Goal: Information Seeking & Learning: Learn about a topic

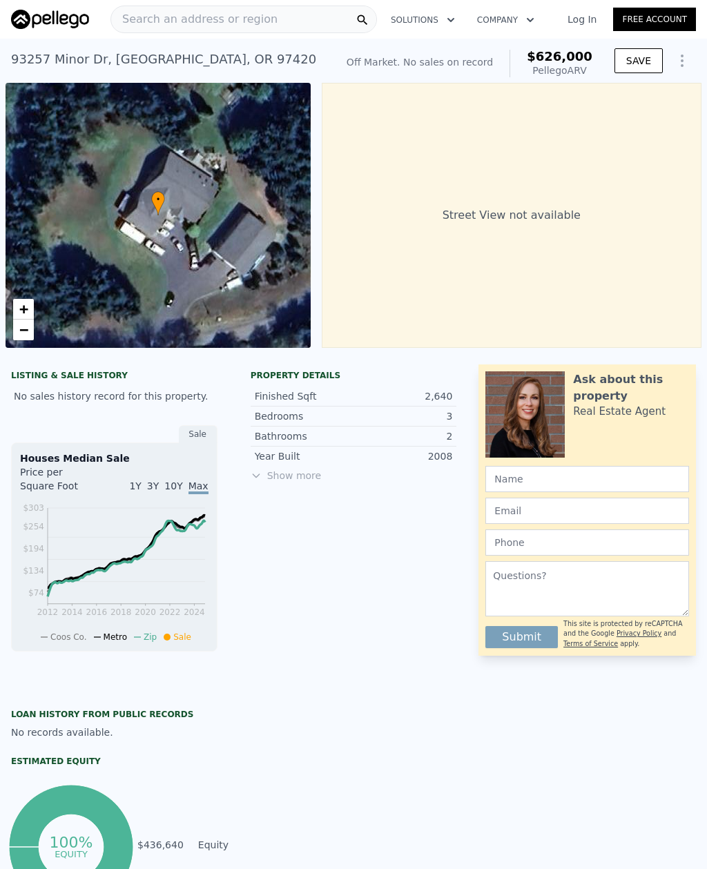
click at [587, 362] on div "LISTING & SALE HISTORY No sales history record for this property. Sale Houses M…" at bounding box center [353, 661] width 707 height 616
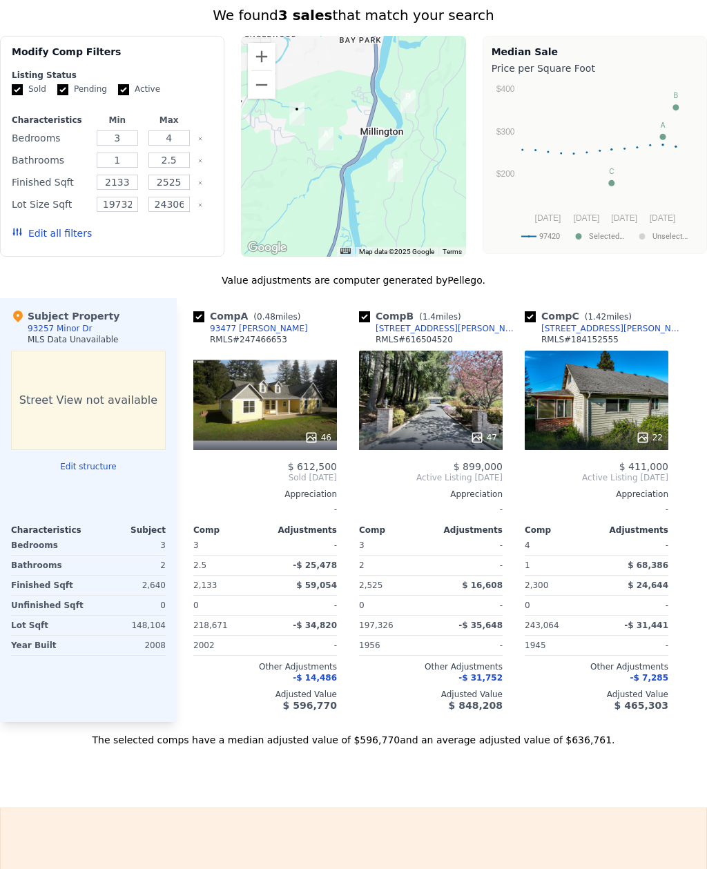
scroll to position [1071, 0]
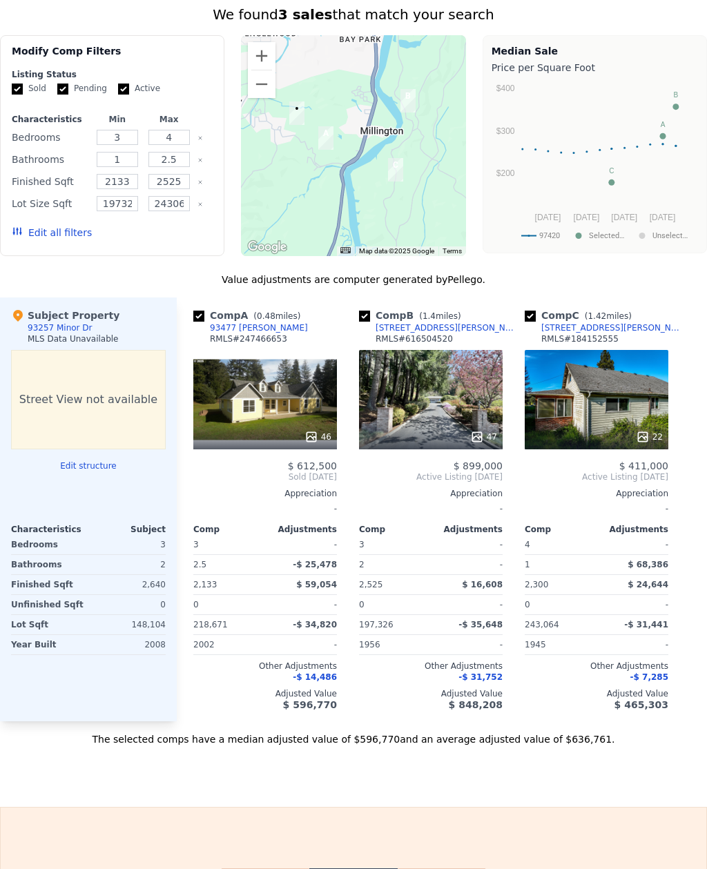
click at [643, 404] on div "22" at bounding box center [597, 399] width 144 height 99
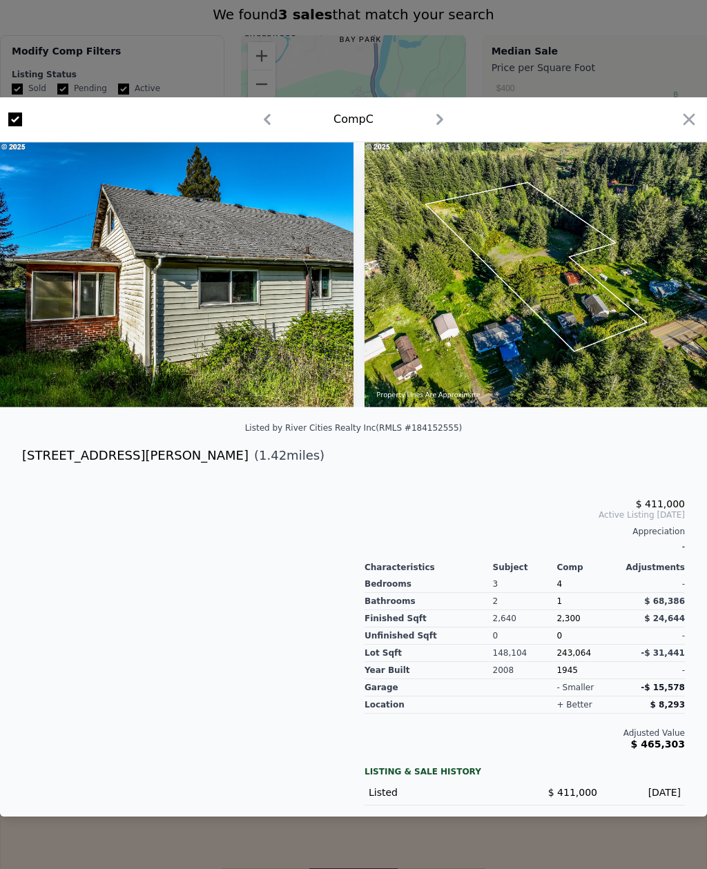
click at [697, 129] on icon "button" at bounding box center [688, 119] width 19 height 19
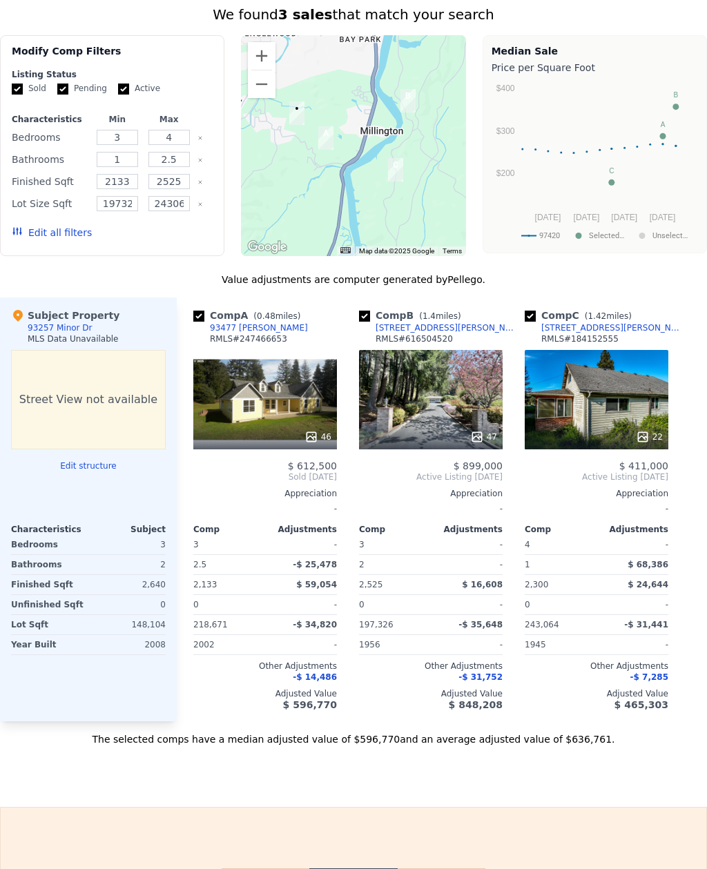
click at [655, 377] on div "22" at bounding box center [597, 399] width 144 height 99
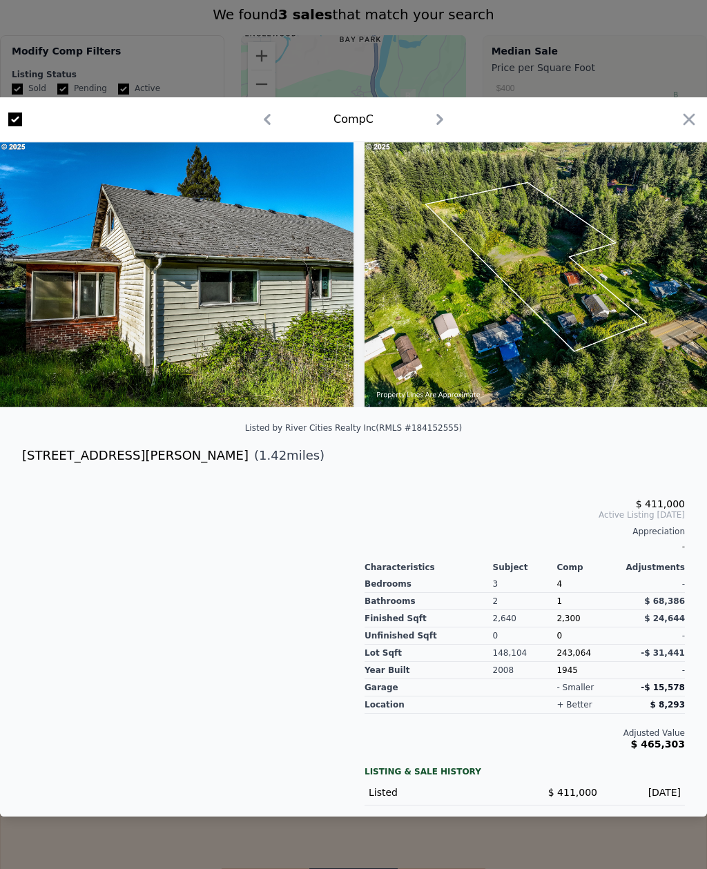
scroll to position [43, 0]
click at [697, 110] on icon "button" at bounding box center [688, 119] width 19 height 19
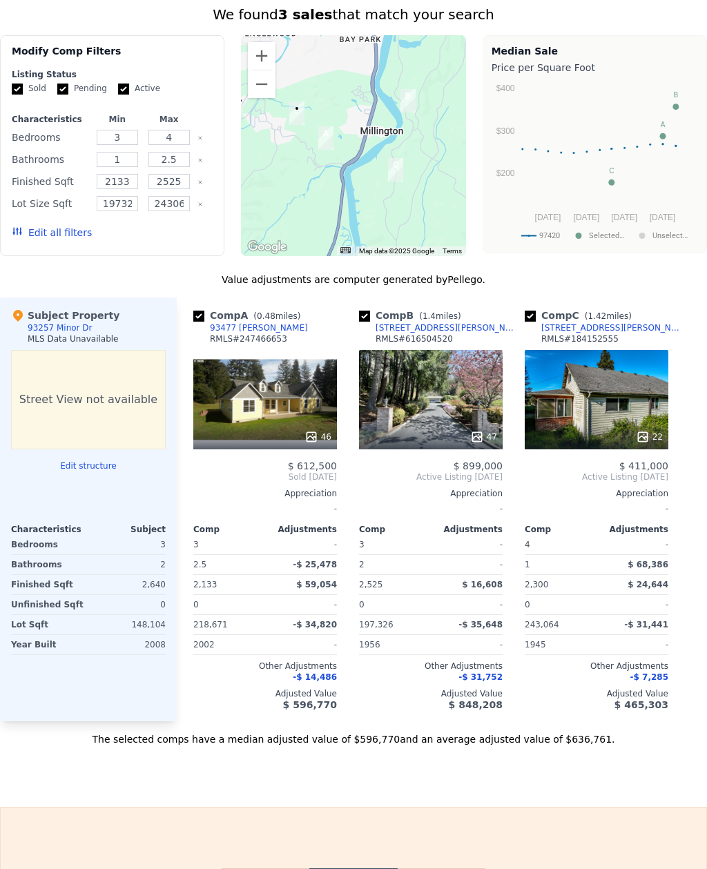
click at [630, 397] on div "22" at bounding box center [597, 399] width 144 height 99
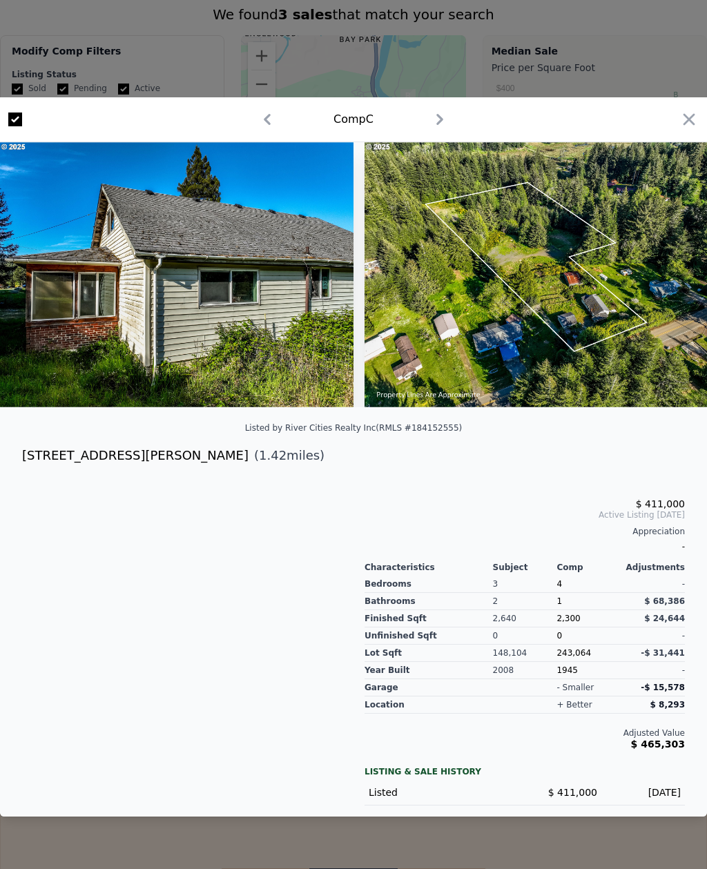
click at [673, 282] on icon at bounding box center [671, 275] width 8 height 14
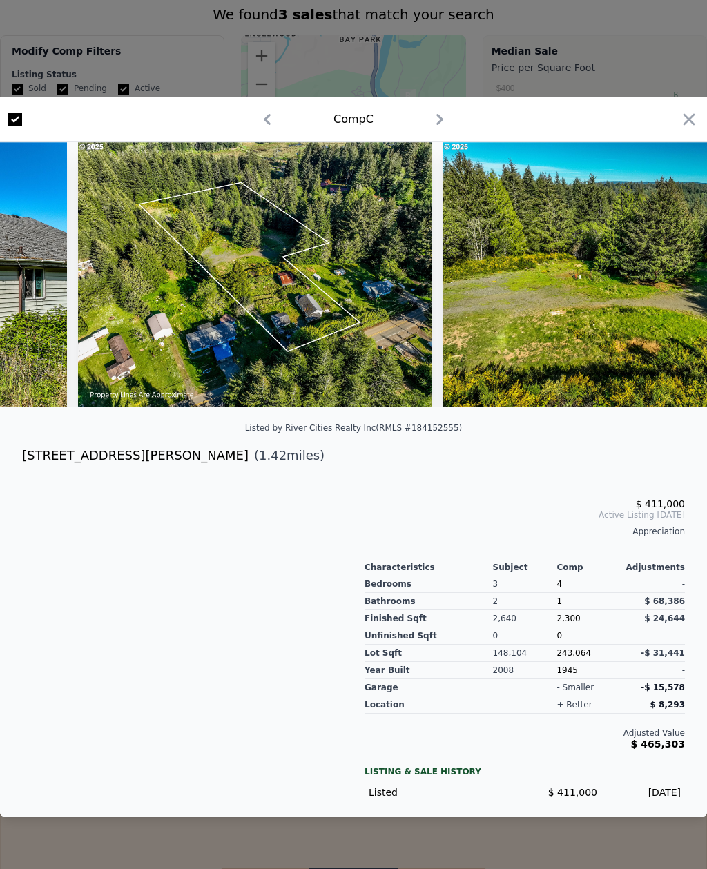
scroll to position [0, 331]
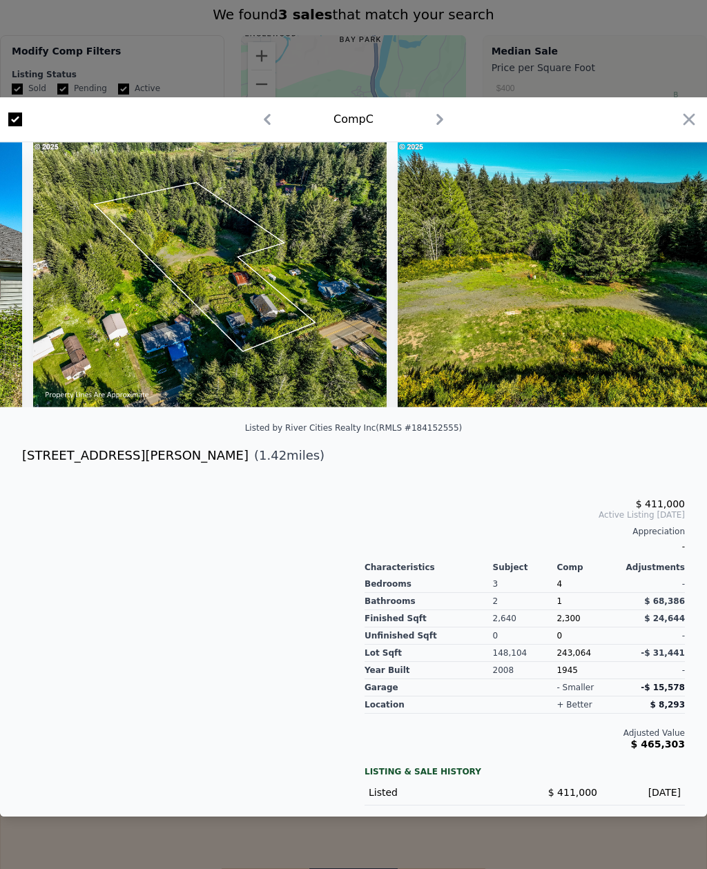
click at [667, 289] on icon at bounding box center [671, 275] width 28 height 28
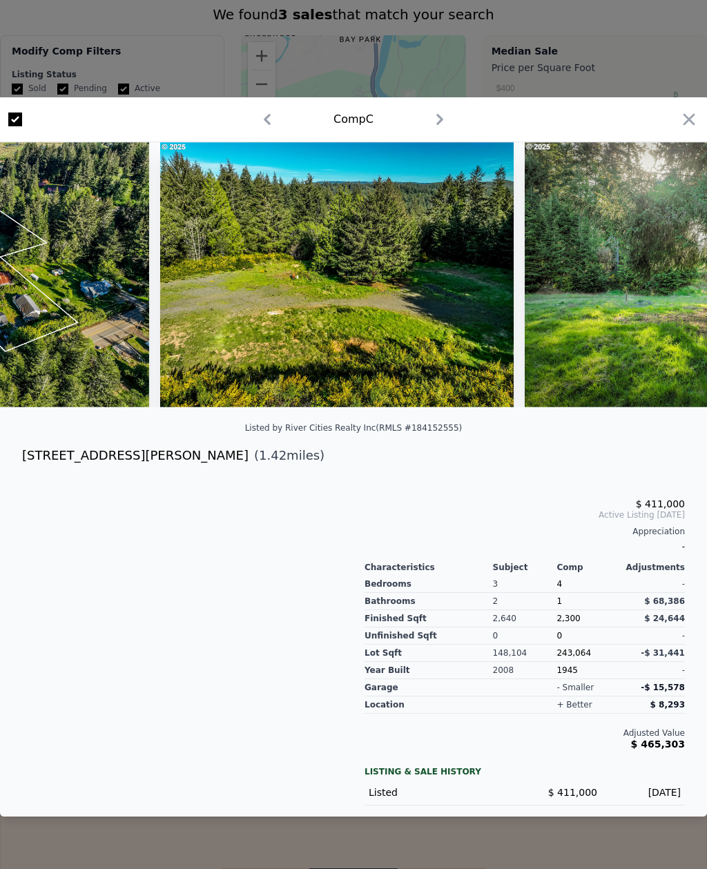
scroll to position [0, 663]
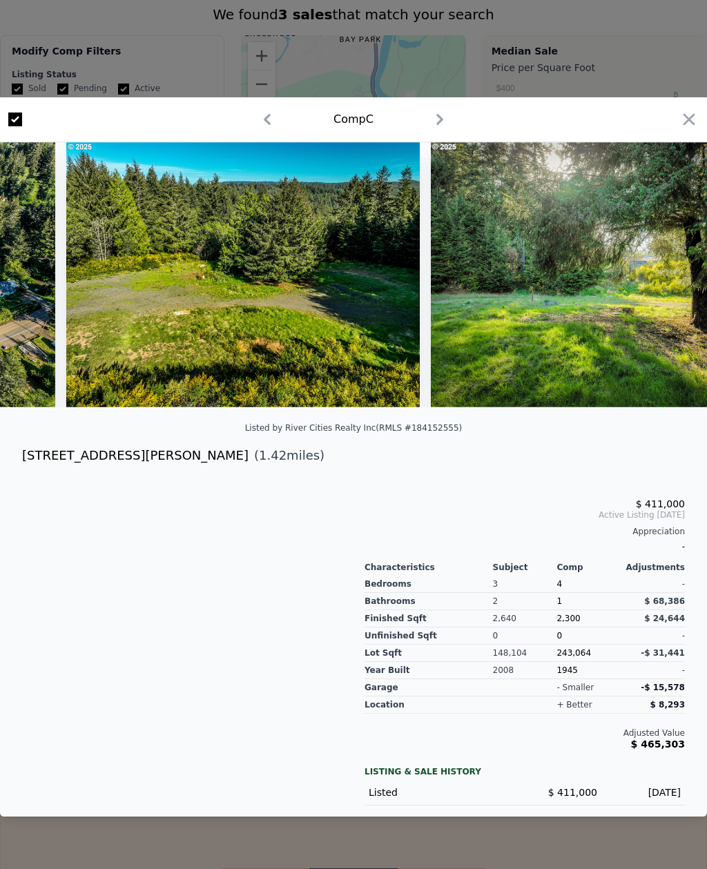
click at [667, 289] on icon at bounding box center [671, 275] width 28 height 28
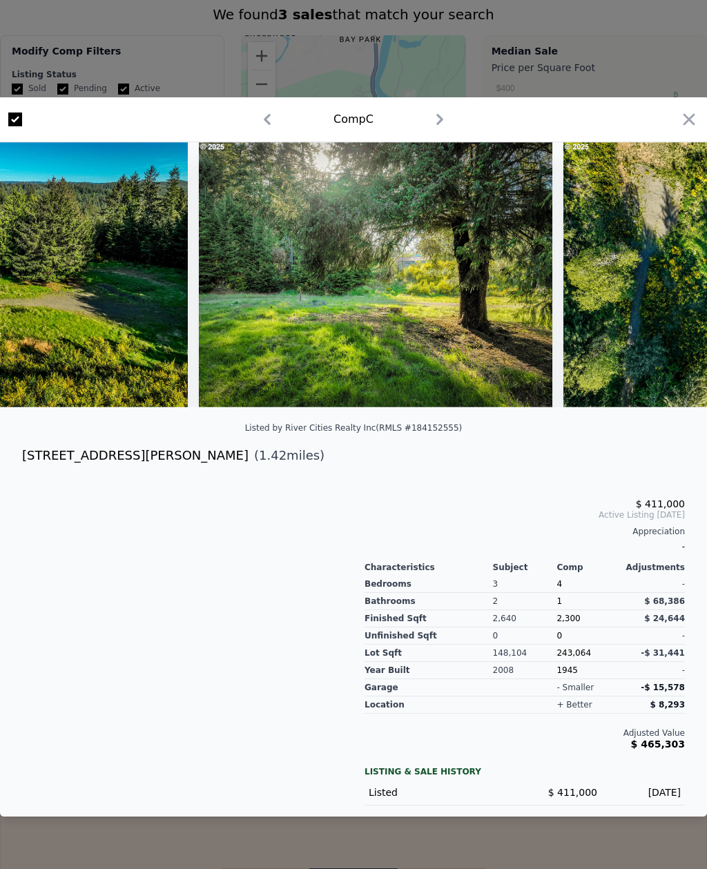
scroll to position [0, 994]
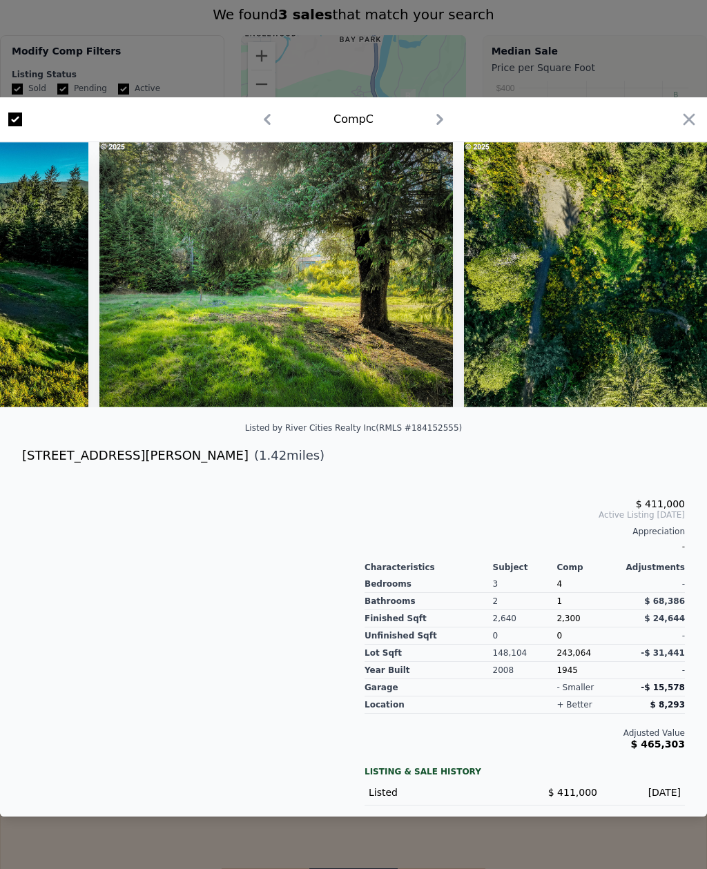
click at [670, 289] on icon at bounding box center [671, 275] width 28 height 28
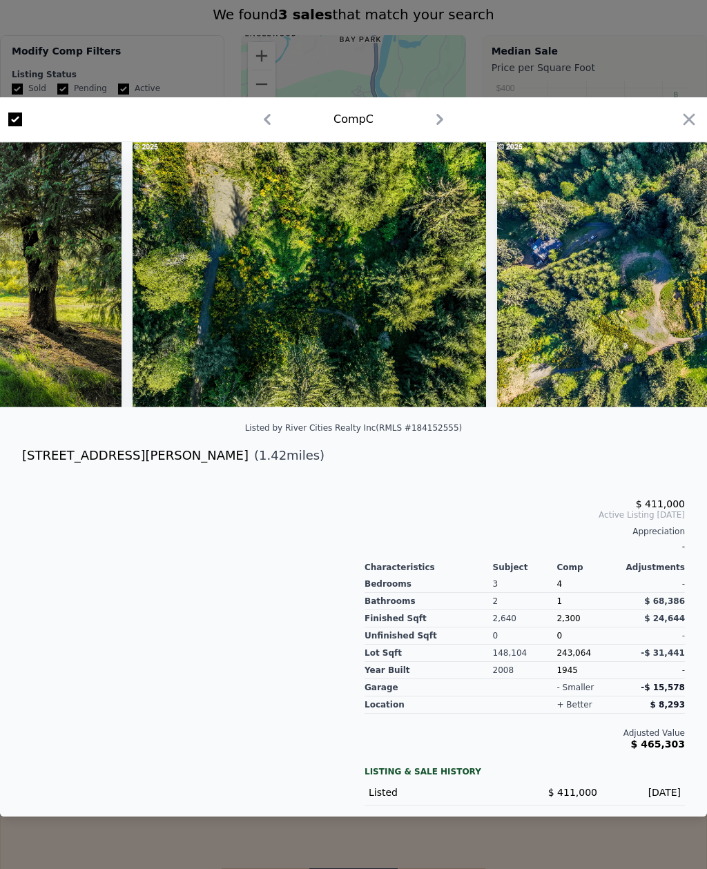
click at [674, 289] on icon at bounding box center [671, 275] width 28 height 28
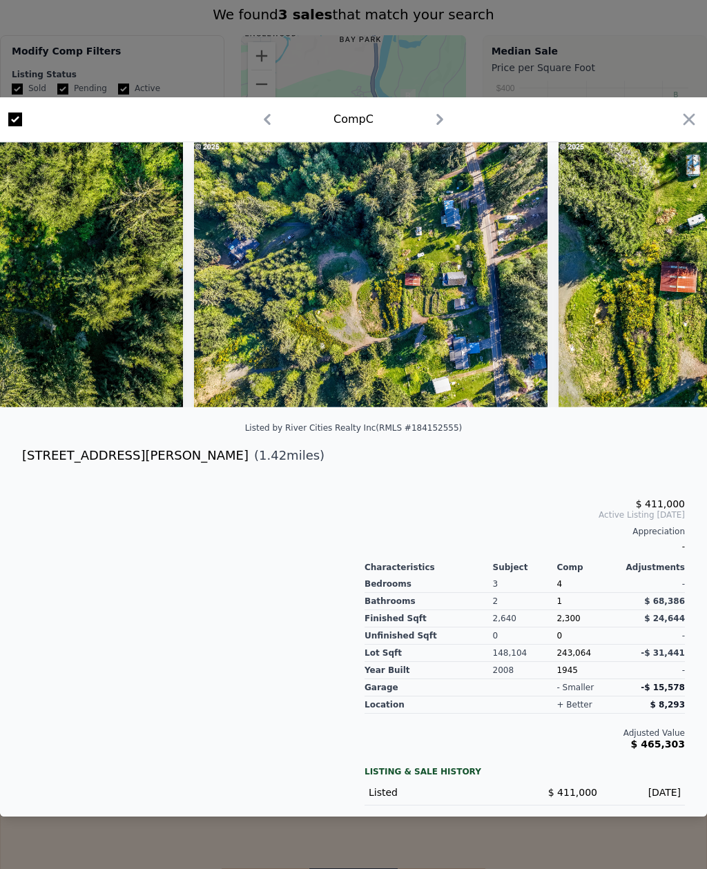
scroll to position [0, 1656]
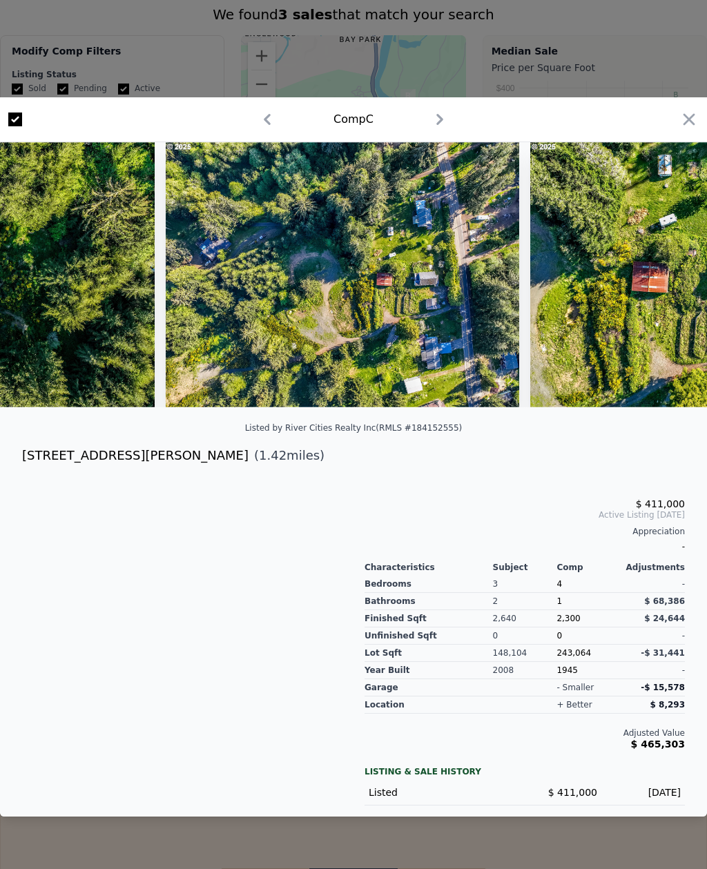
click at [664, 289] on icon at bounding box center [671, 275] width 28 height 28
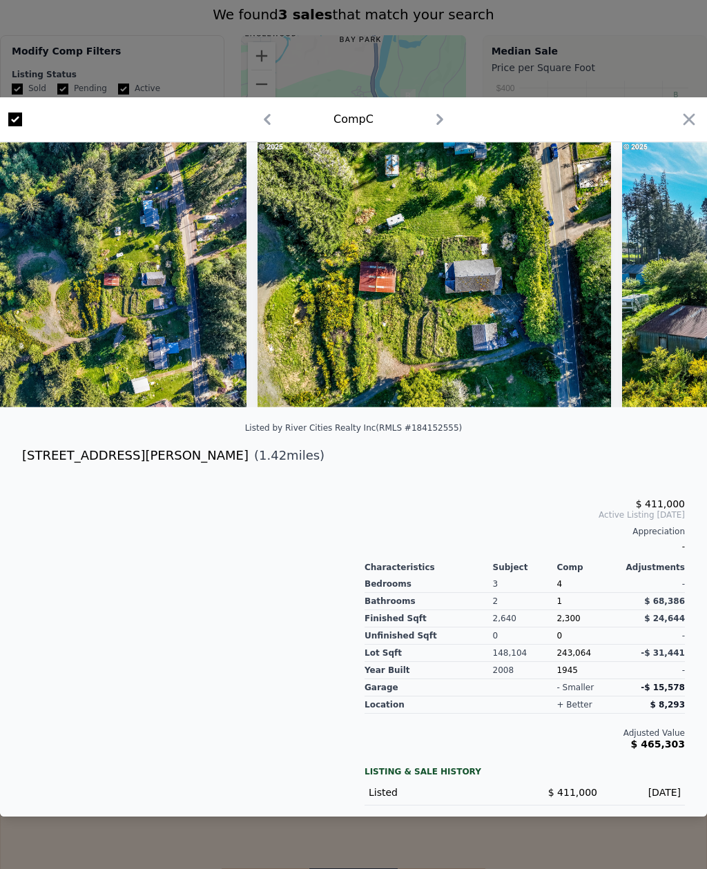
scroll to position [0, 1988]
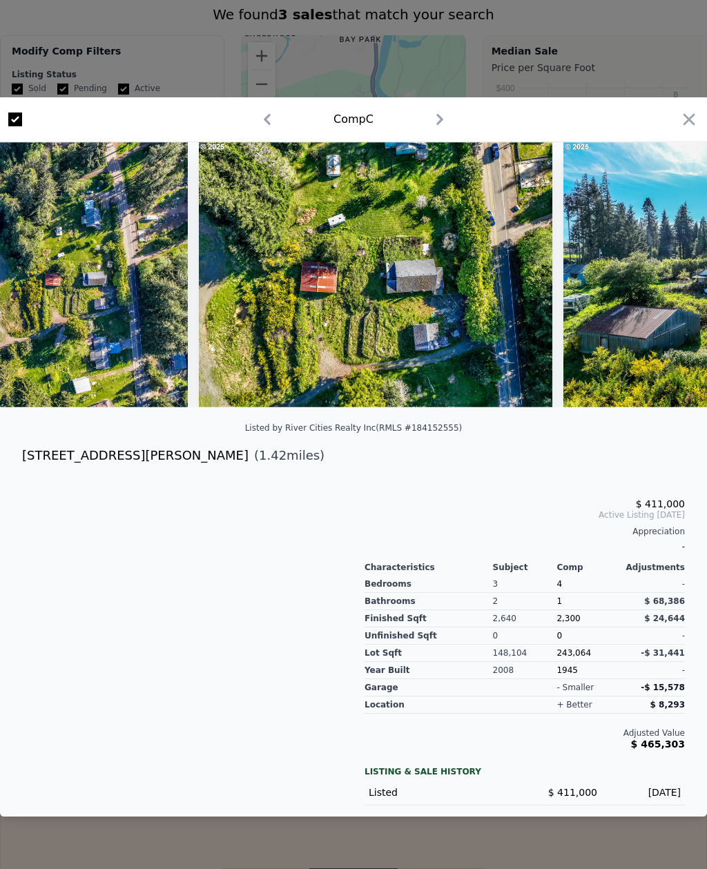
click at [673, 282] on icon at bounding box center [671, 275] width 8 height 14
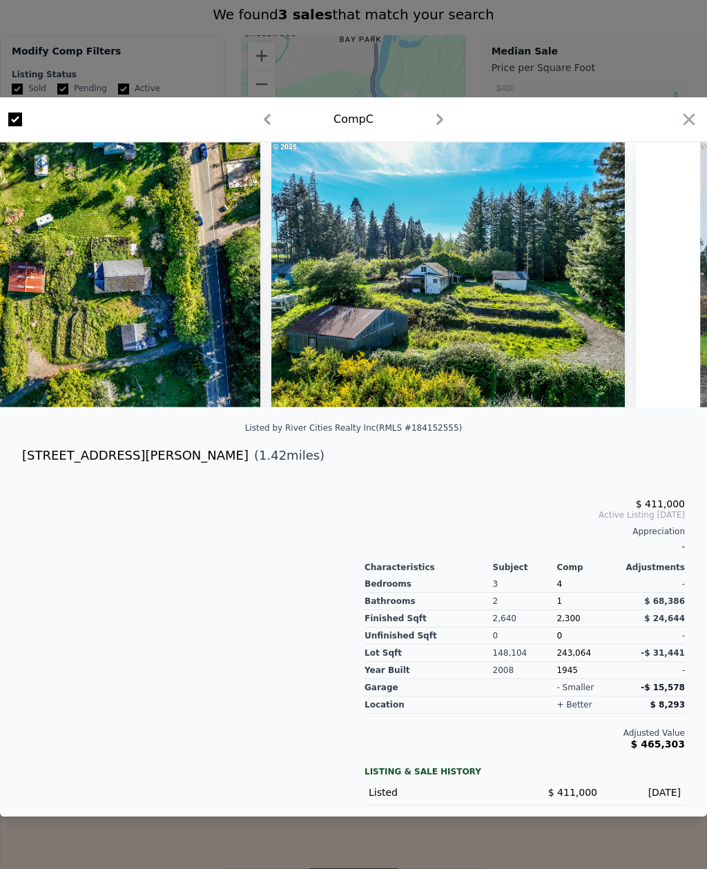
scroll to position [0, 2319]
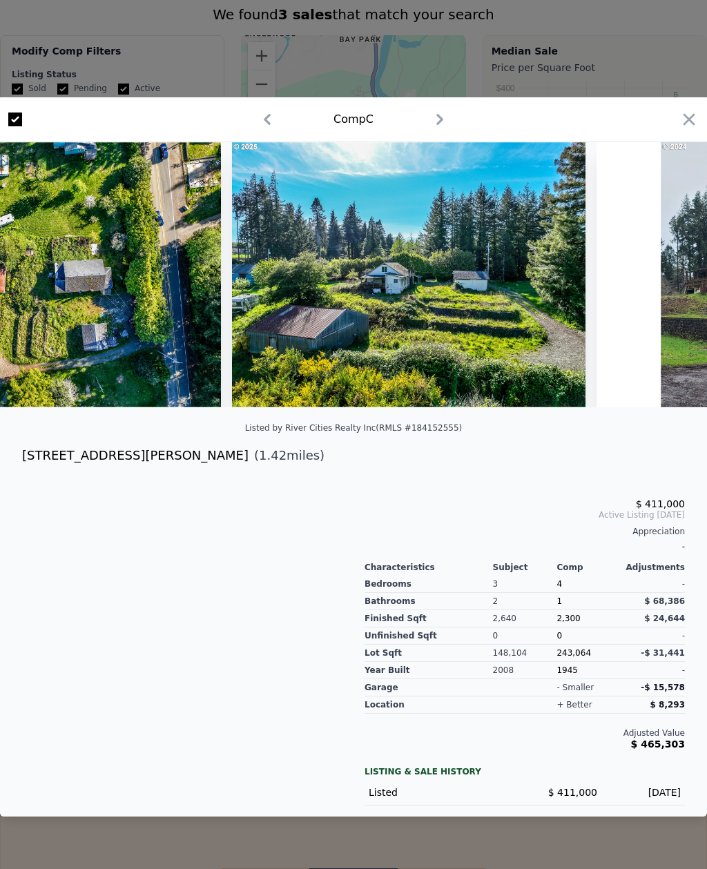
click at [669, 282] on icon at bounding box center [671, 275] width 8 height 14
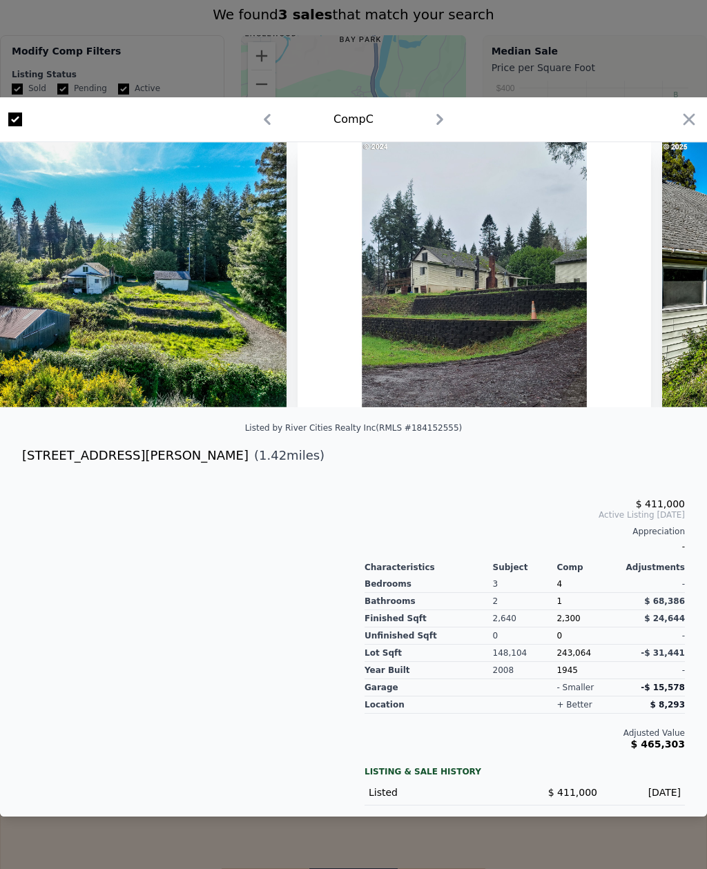
scroll to position [0, 2650]
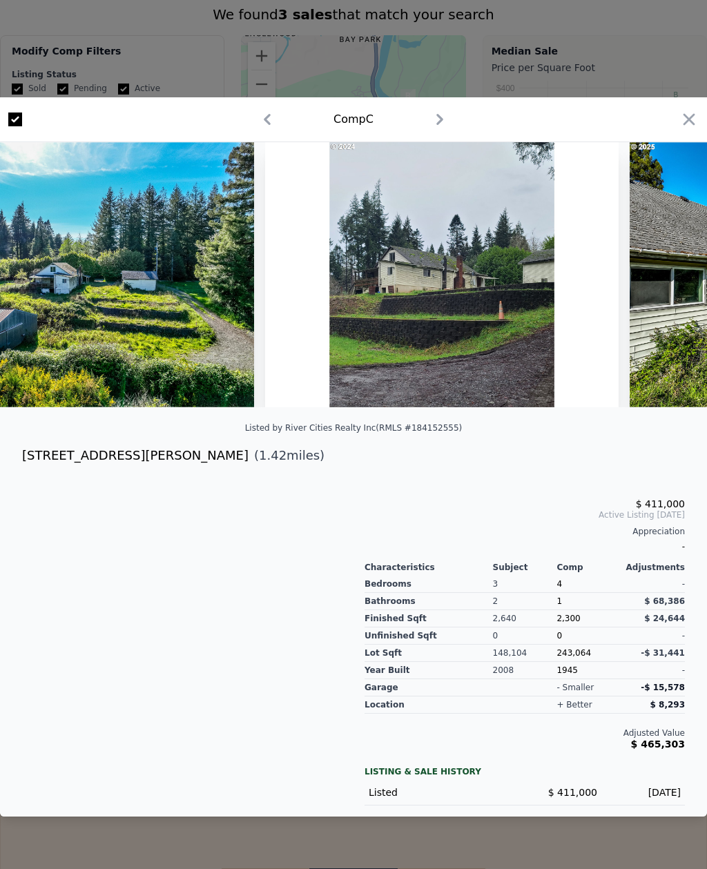
click at [665, 289] on icon at bounding box center [671, 275] width 28 height 28
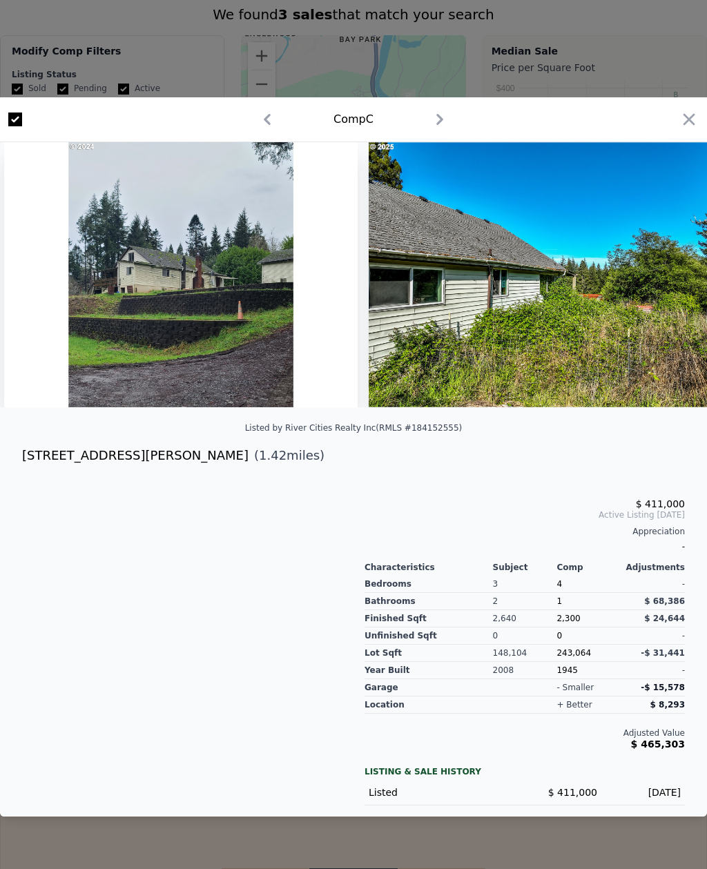
scroll to position [0, 2982]
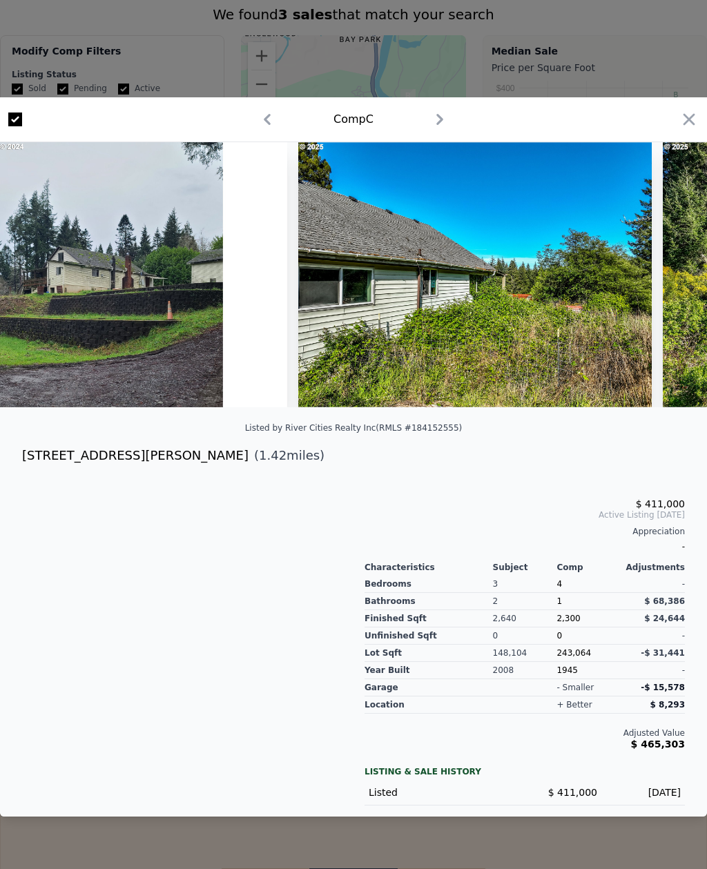
click at [665, 289] on icon at bounding box center [671, 275] width 28 height 28
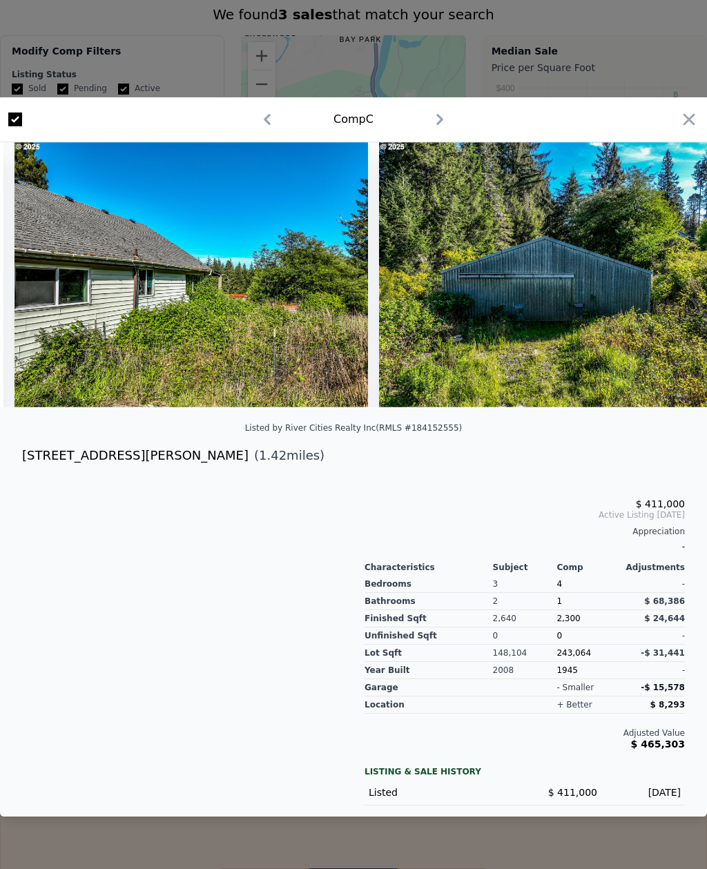
scroll to position [0, 3313]
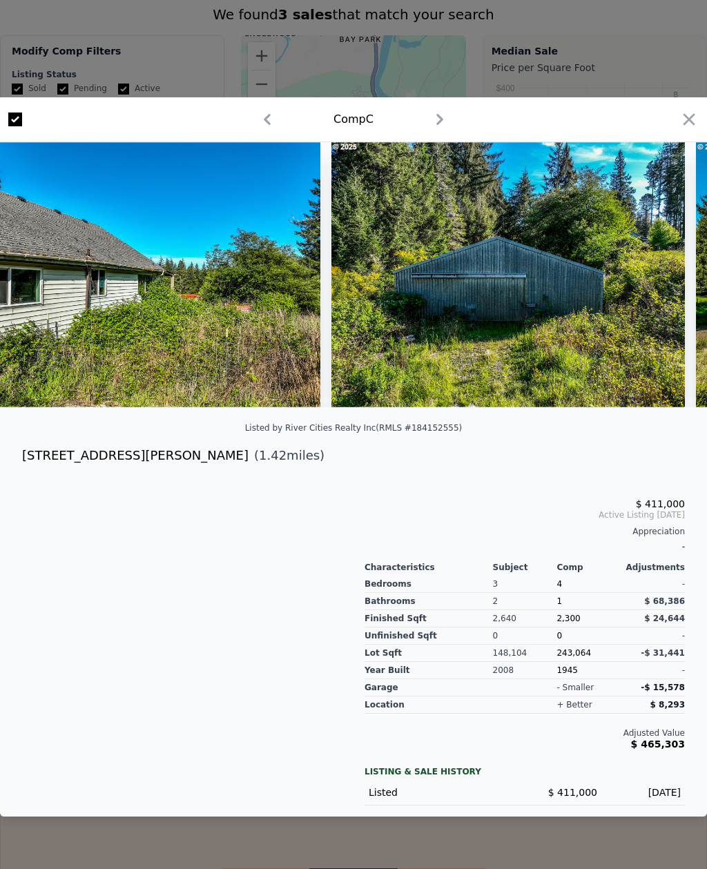
click at [669, 289] on icon at bounding box center [671, 275] width 28 height 28
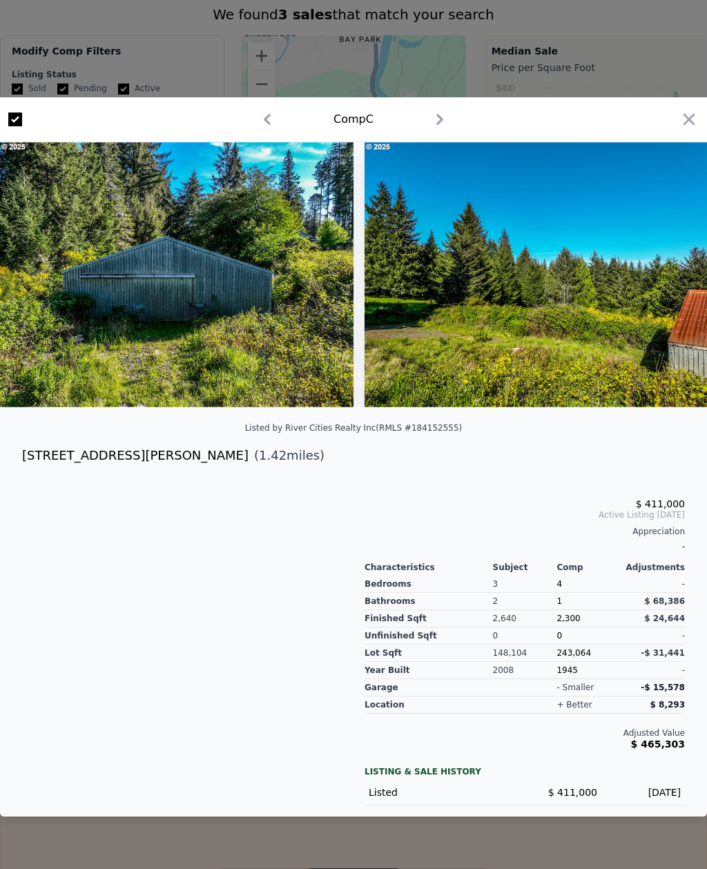
click at [672, 282] on icon at bounding box center [671, 275] width 8 height 14
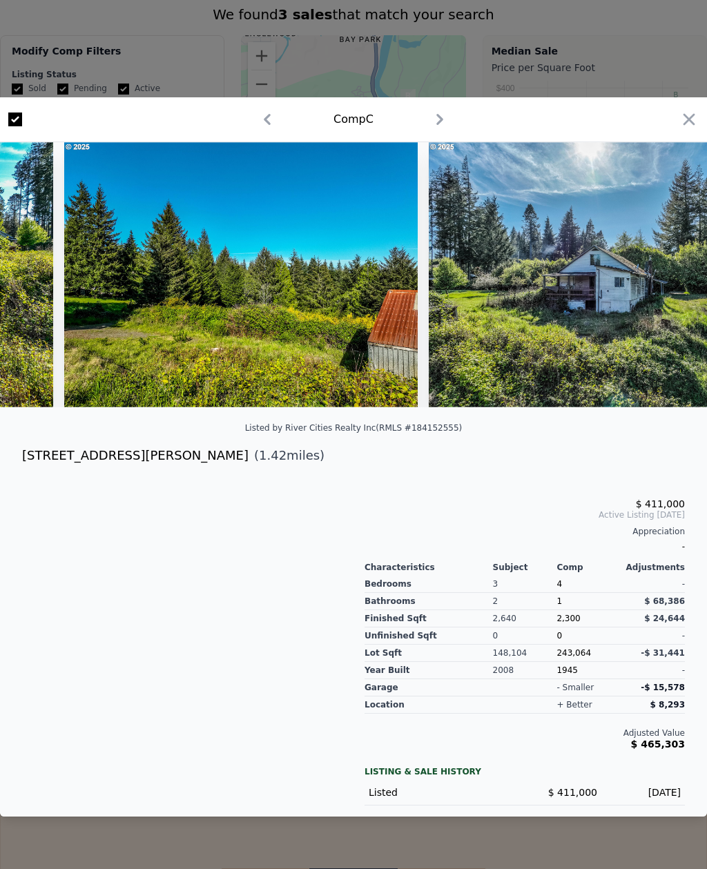
scroll to position [0, 3976]
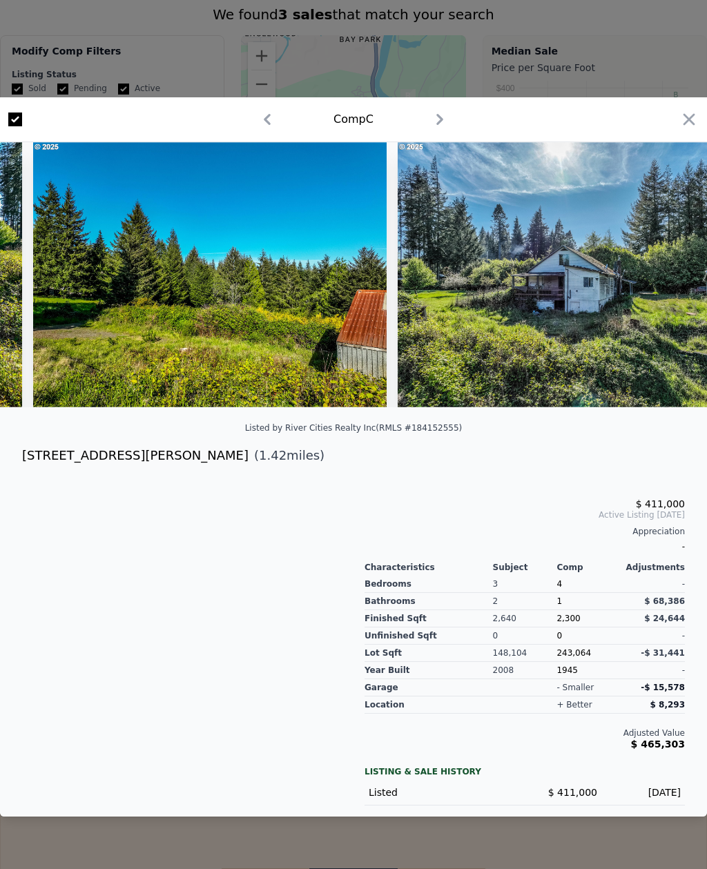
click at [666, 289] on icon at bounding box center [671, 275] width 28 height 28
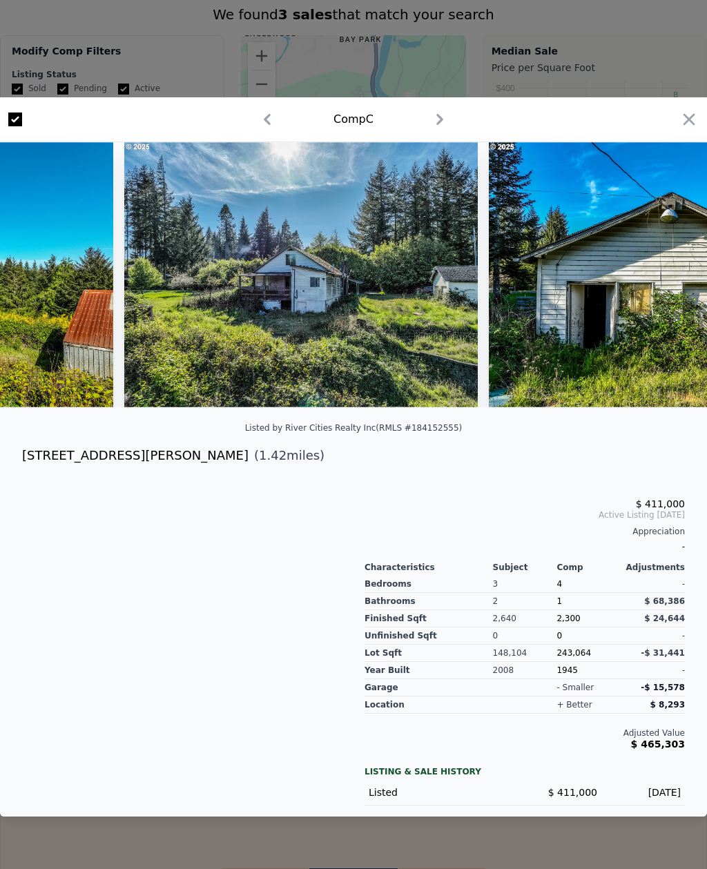
scroll to position [0, 4307]
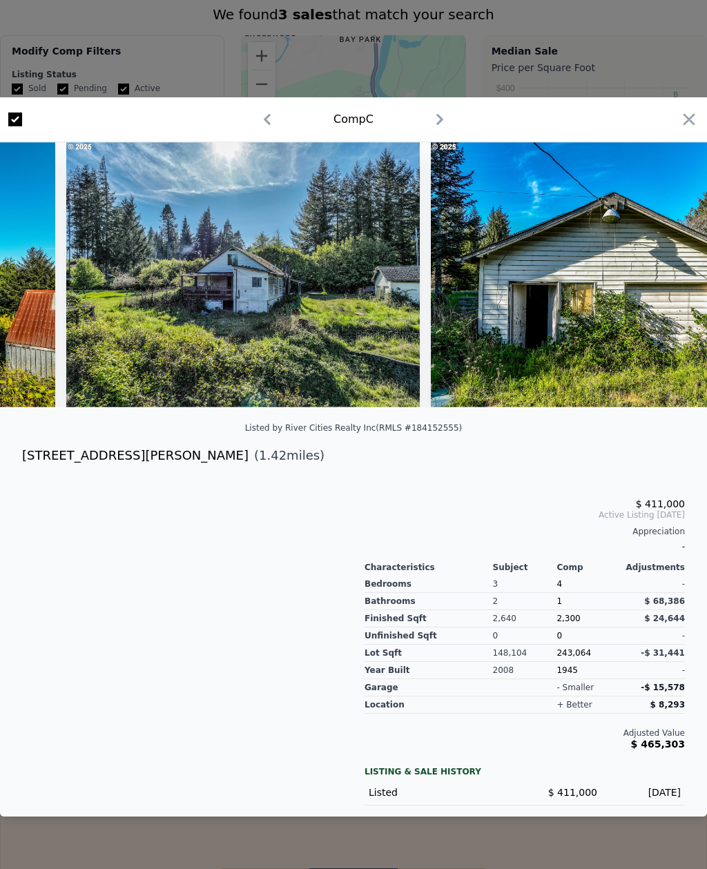
click at [669, 282] on icon at bounding box center [671, 275] width 8 height 14
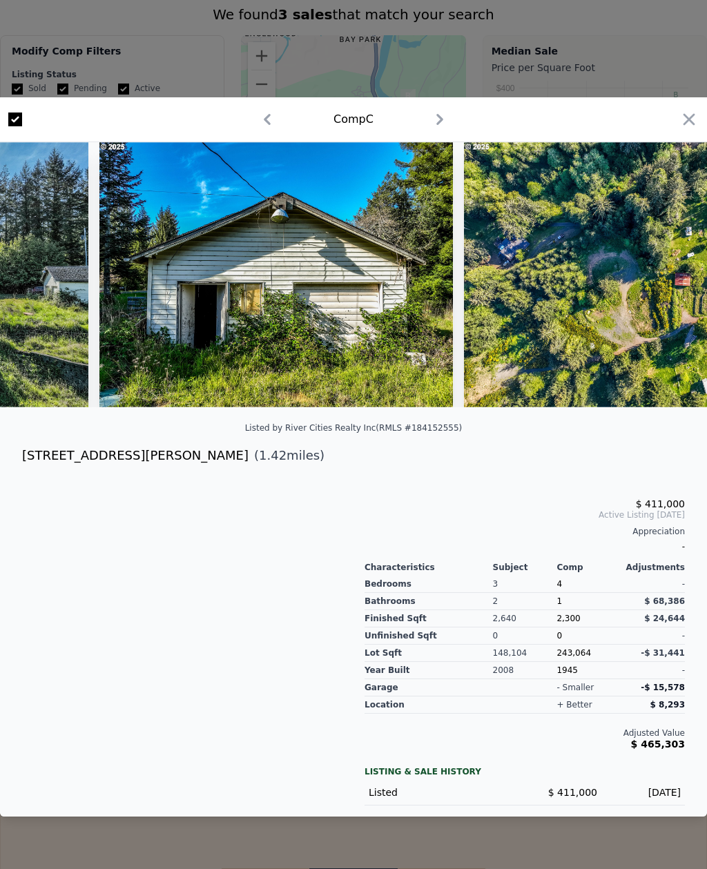
click at [666, 289] on icon at bounding box center [671, 275] width 28 height 28
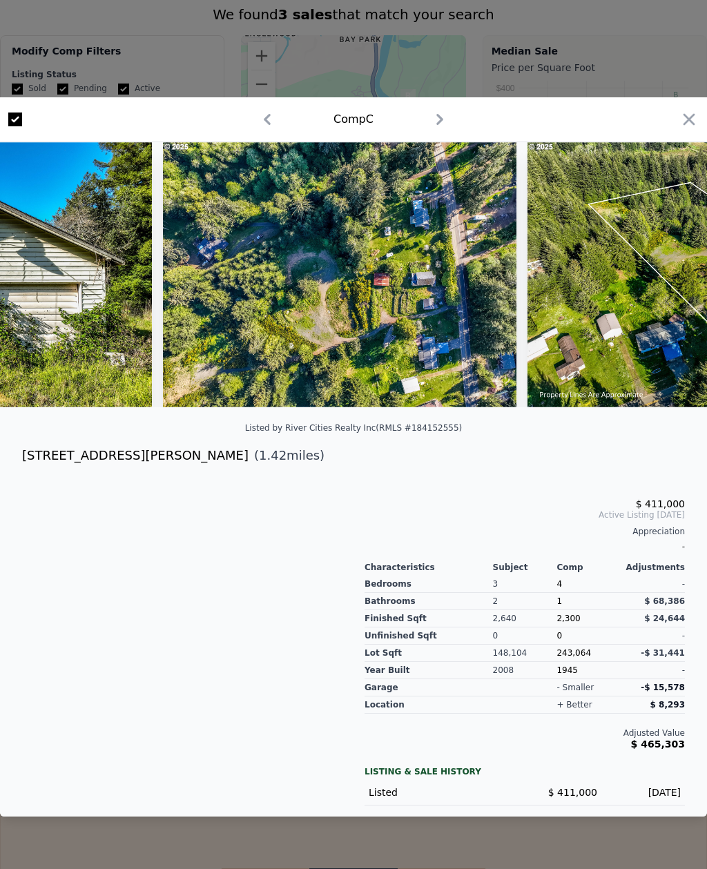
scroll to position [0, 4969]
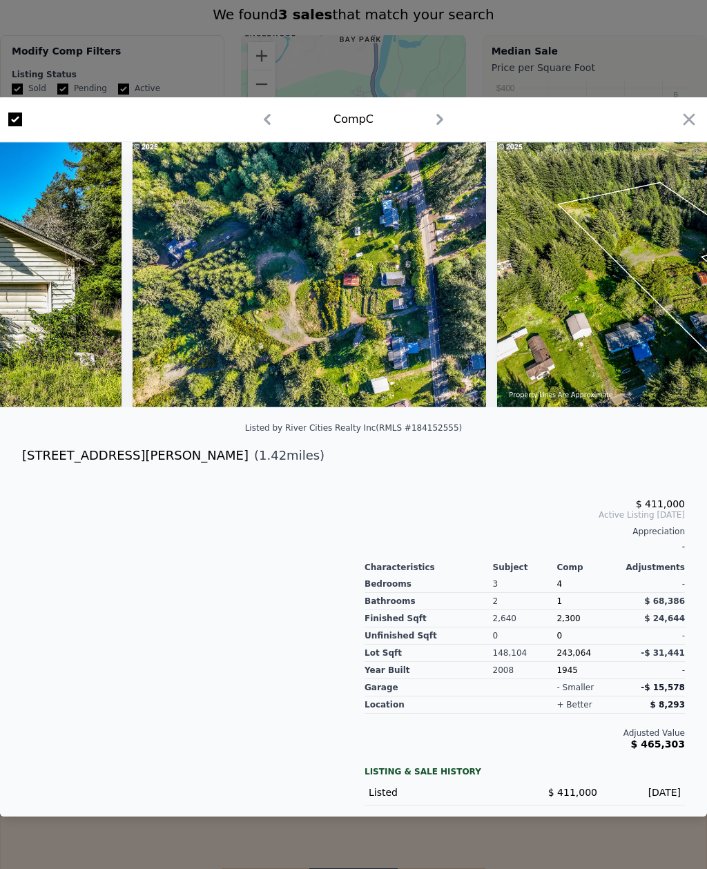
click at [667, 289] on icon at bounding box center [671, 275] width 28 height 28
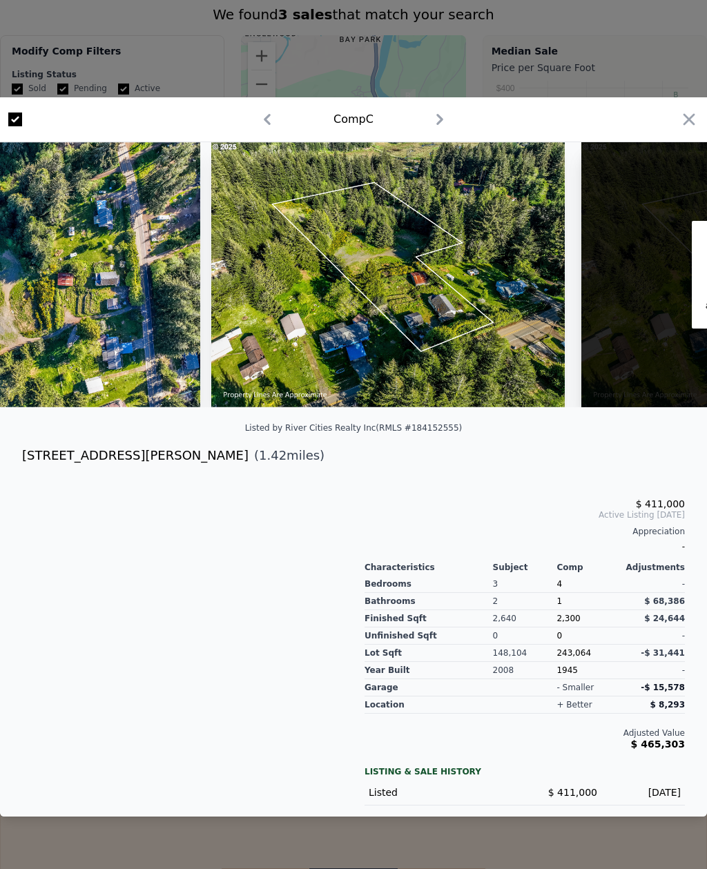
scroll to position [0, 5301]
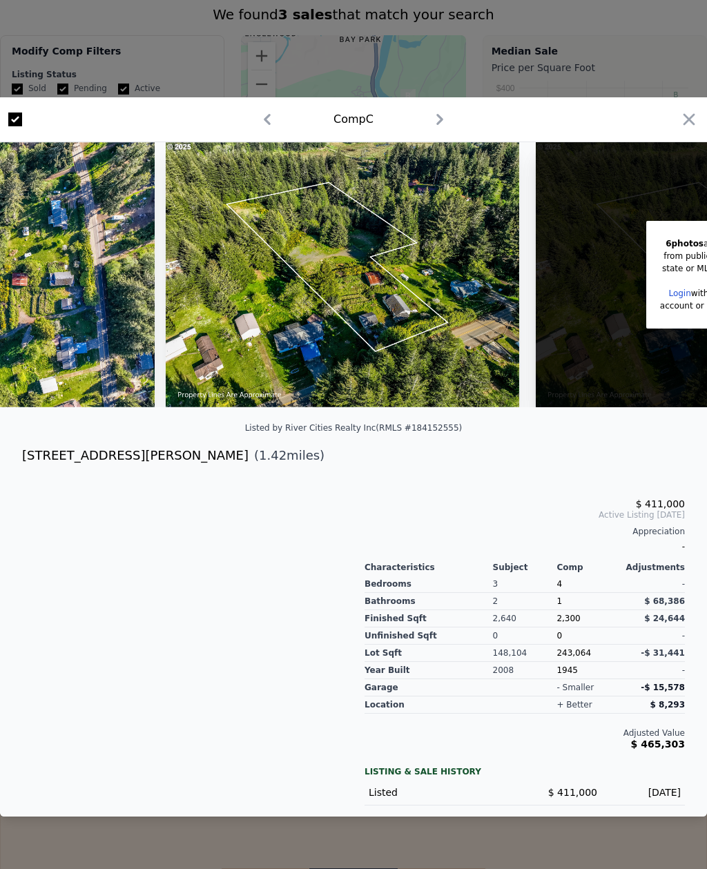
click at [47, 289] on icon at bounding box center [36, 275] width 28 height 28
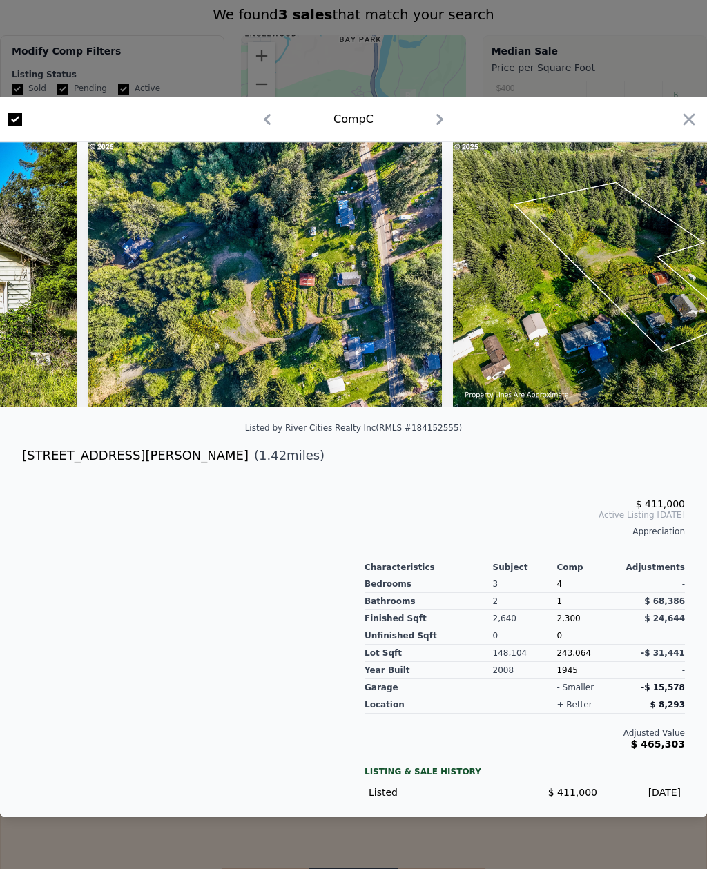
scroll to position [0, 4969]
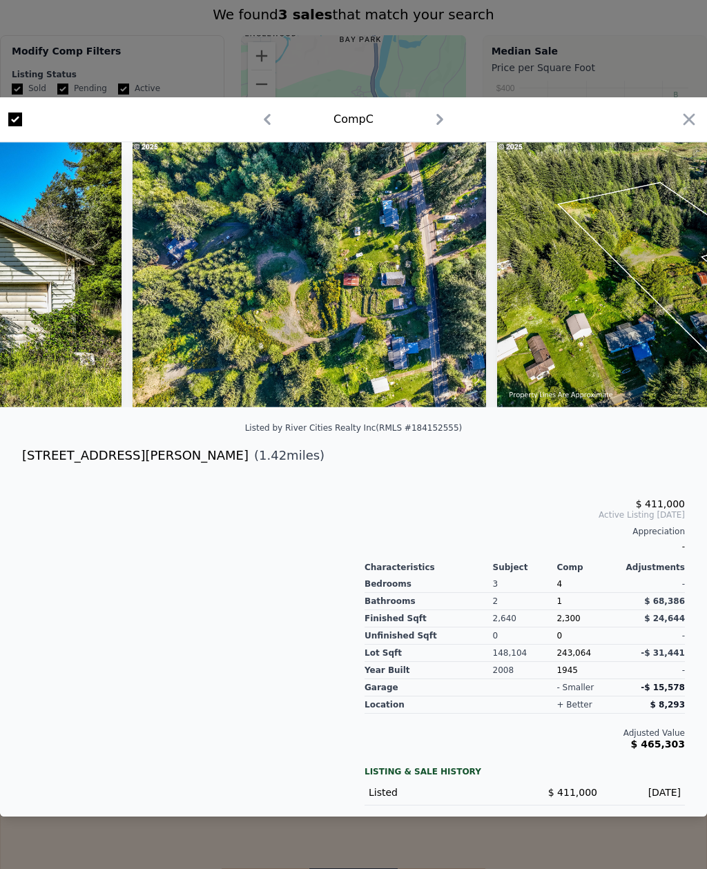
click at [39, 289] on icon at bounding box center [36, 275] width 28 height 28
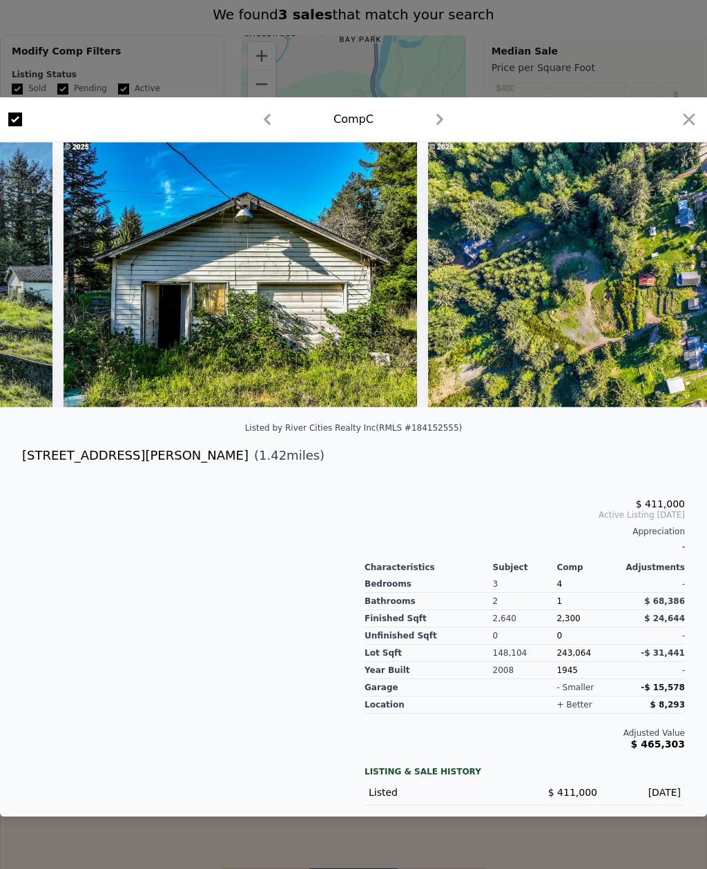
scroll to position [0, 4638]
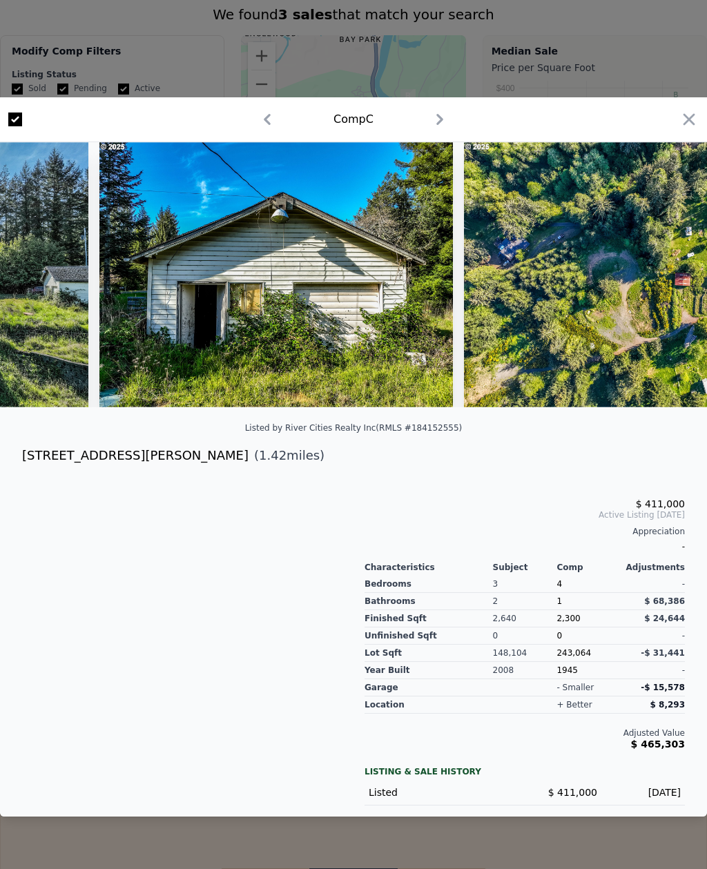
click at [43, 289] on icon at bounding box center [36, 275] width 28 height 28
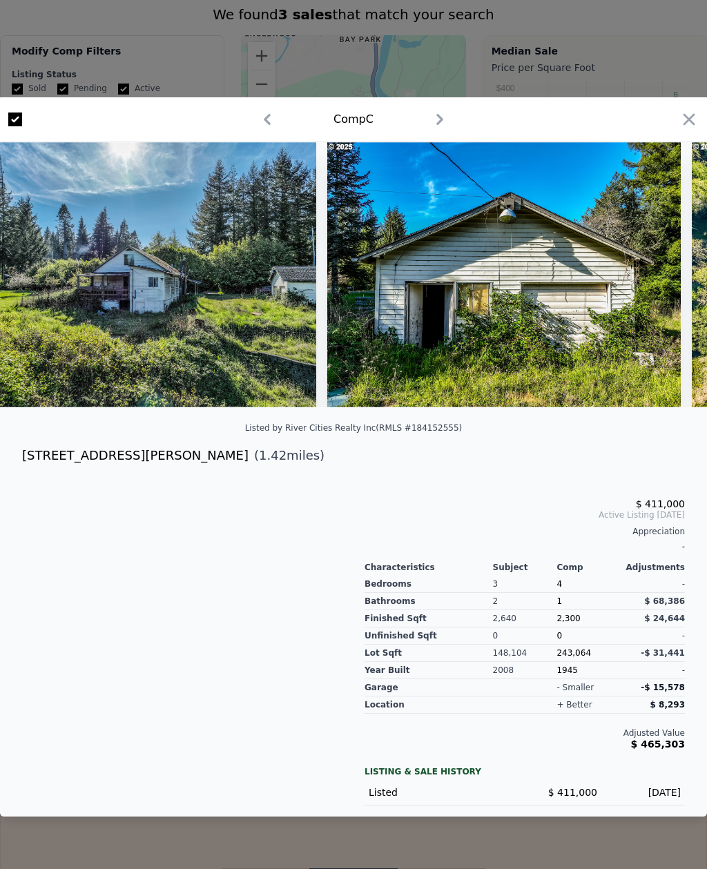
scroll to position [0, 4307]
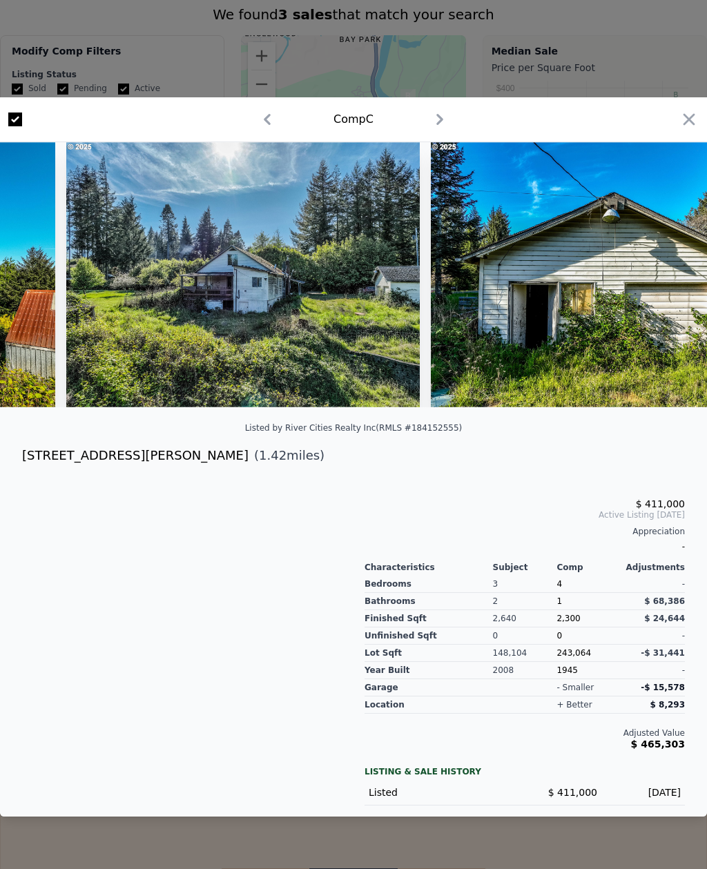
click at [38, 289] on icon at bounding box center [36, 275] width 28 height 28
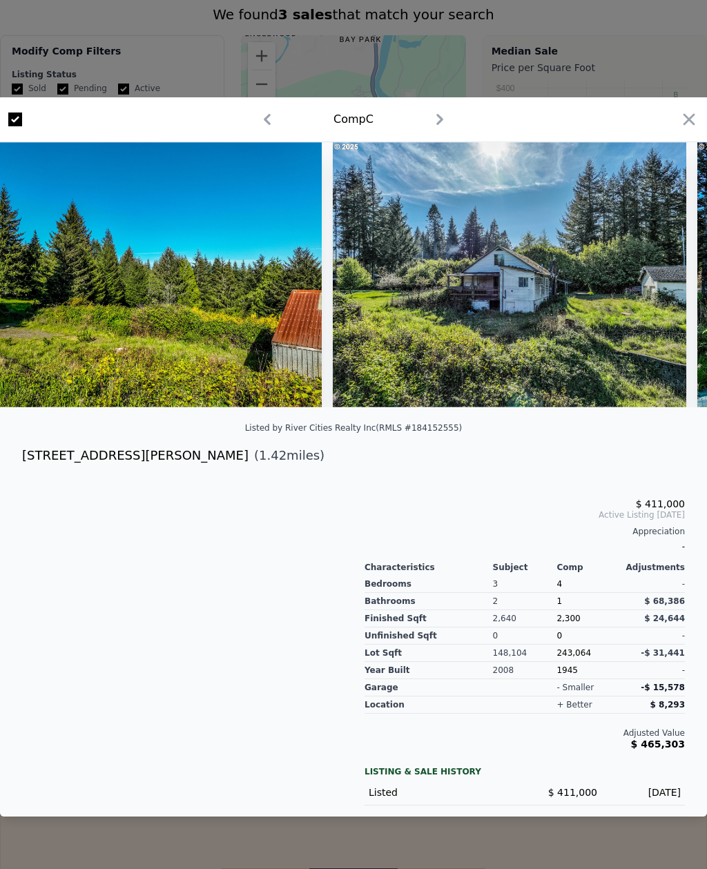
scroll to position [0, 3976]
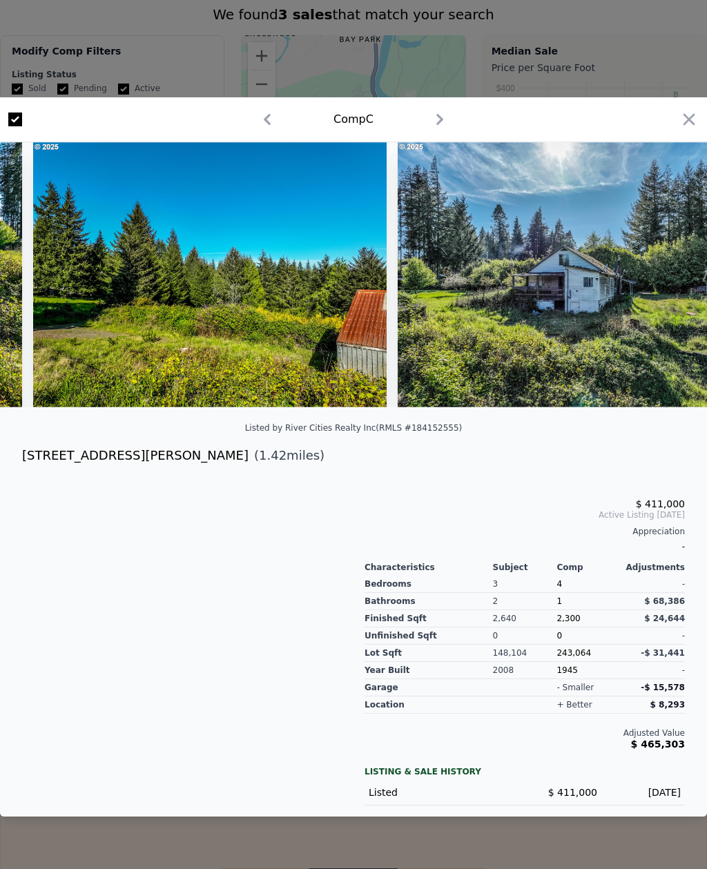
click at [35, 289] on icon at bounding box center [36, 275] width 28 height 28
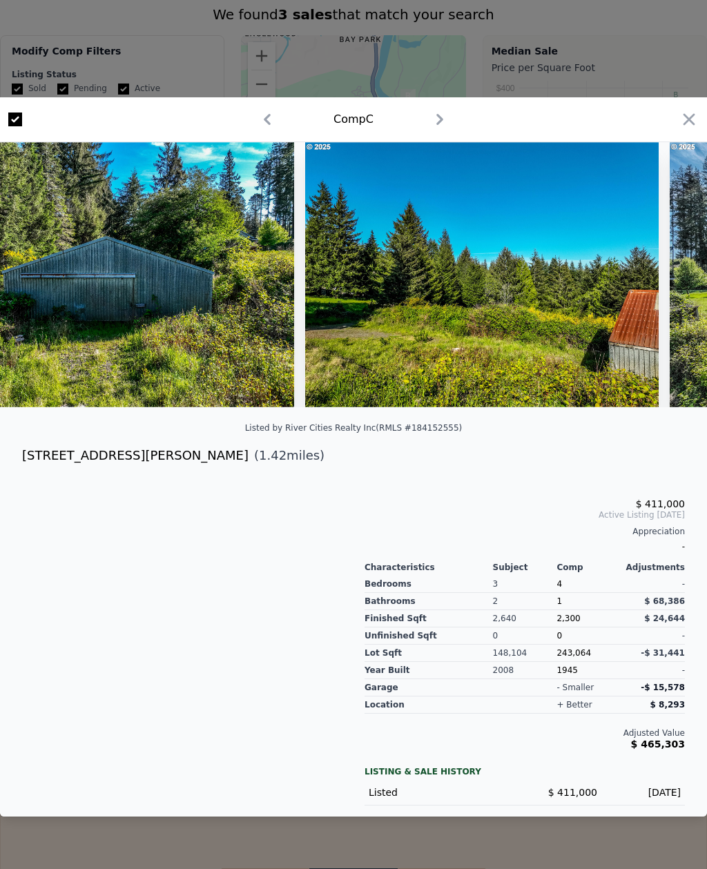
scroll to position [0, 3644]
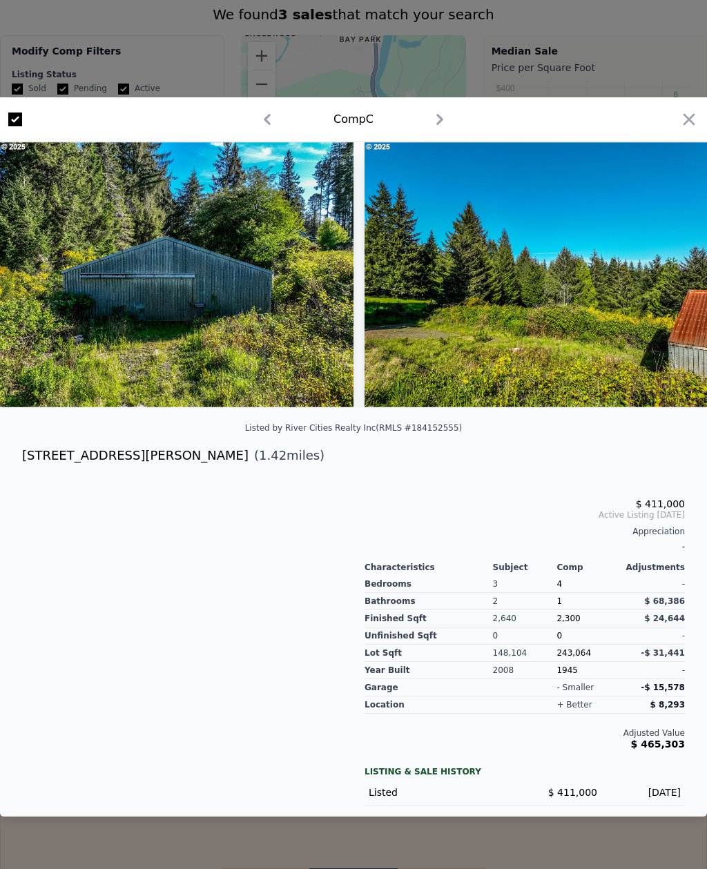
click at [39, 282] on icon at bounding box center [36, 275] width 8 height 14
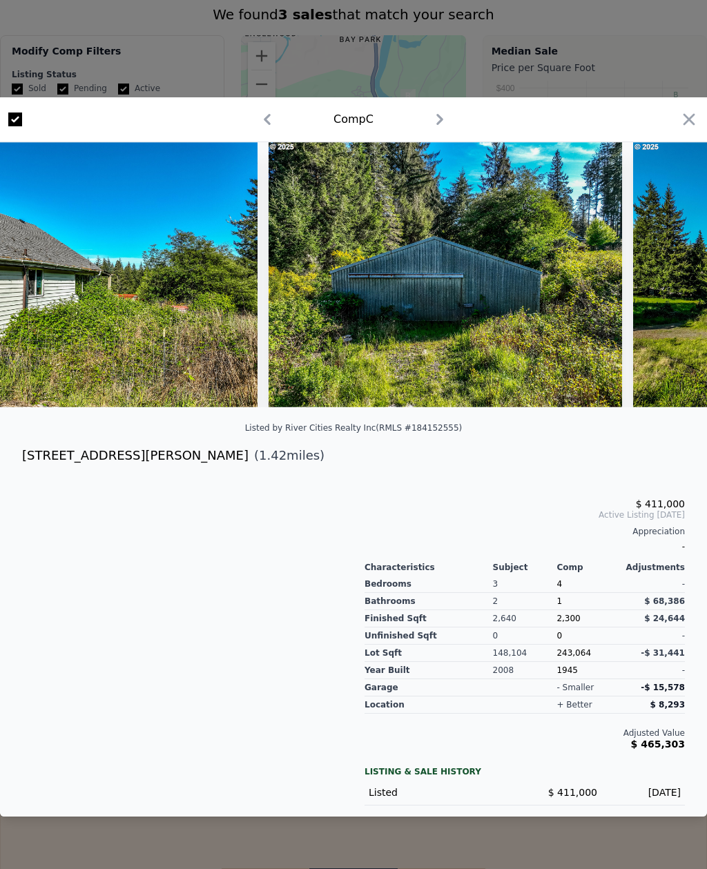
scroll to position [0, 3313]
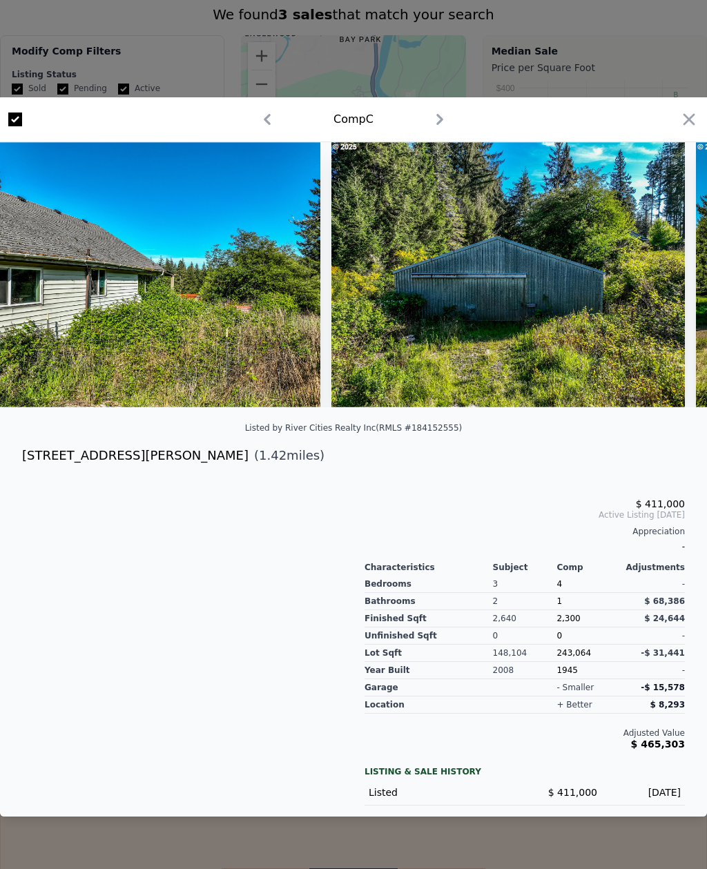
click at [39, 289] on icon at bounding box center [36, 275] width 28 height 28
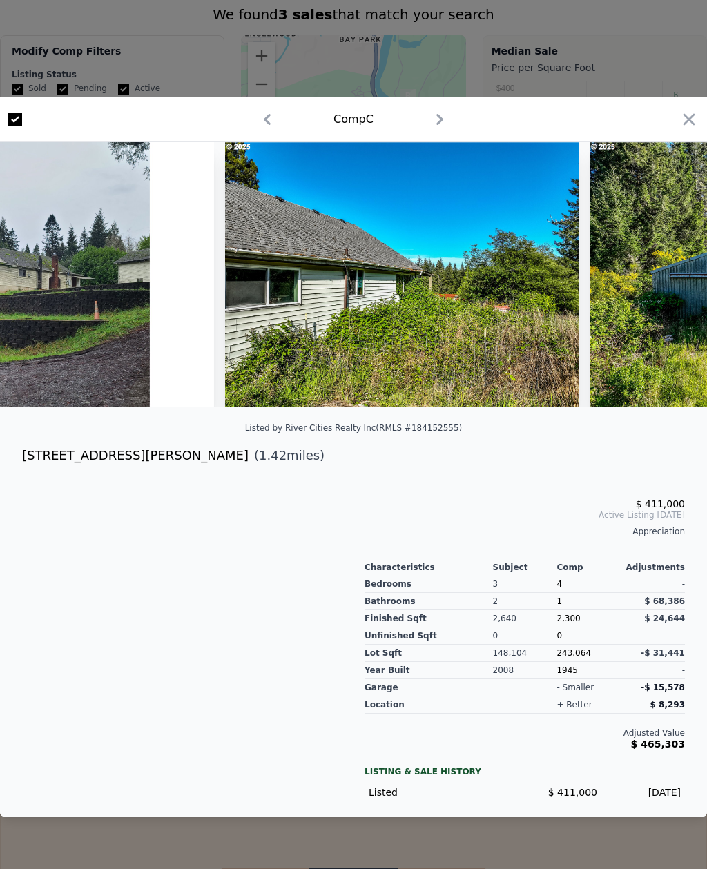
scroll to position [0, 2982]
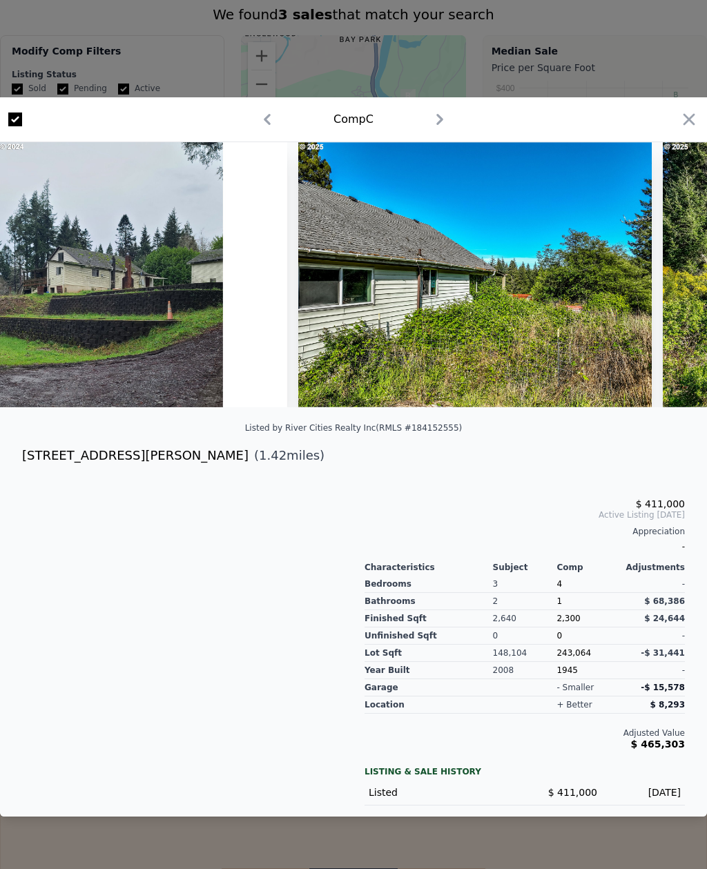
click at [43, 289] on icon at bounding box center [36, 275] width 28 height 28
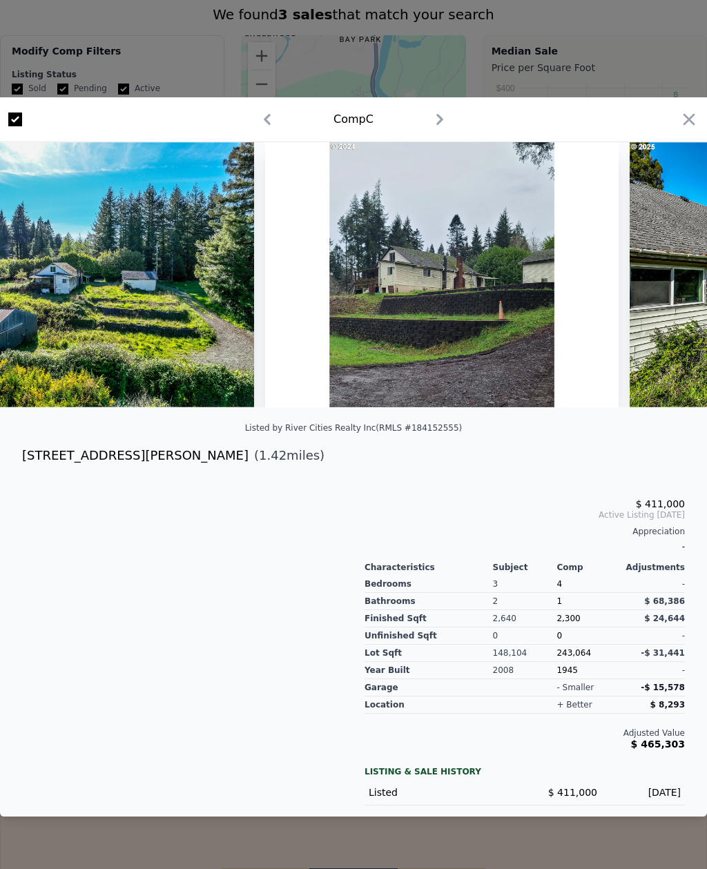
scroll to position [0, 2650]
click at [38, 289] on icon at bounding box center [36, 275] width 28 height 28
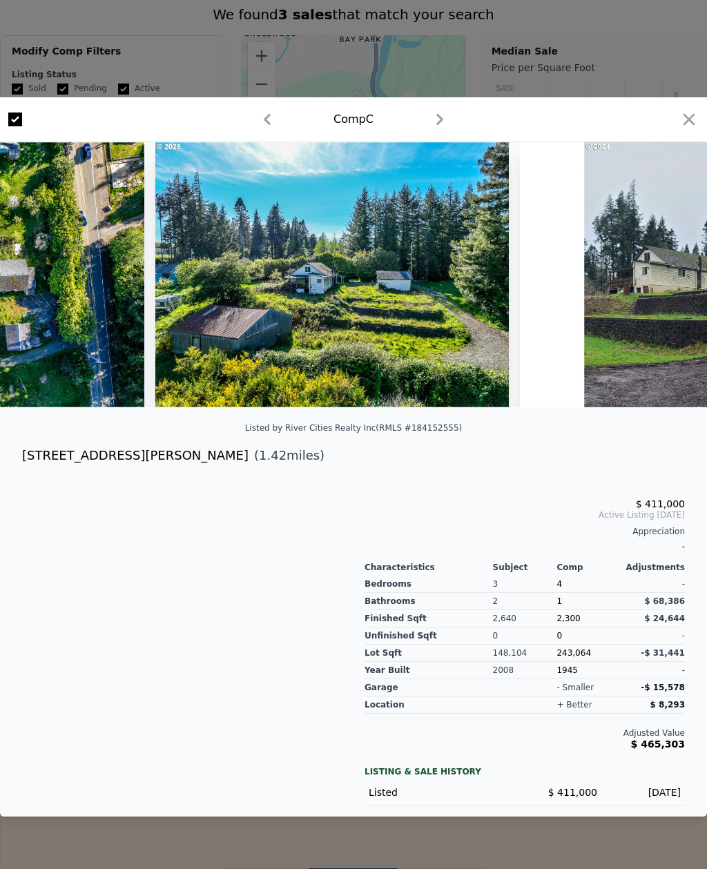
scroll to position [0, 2319]
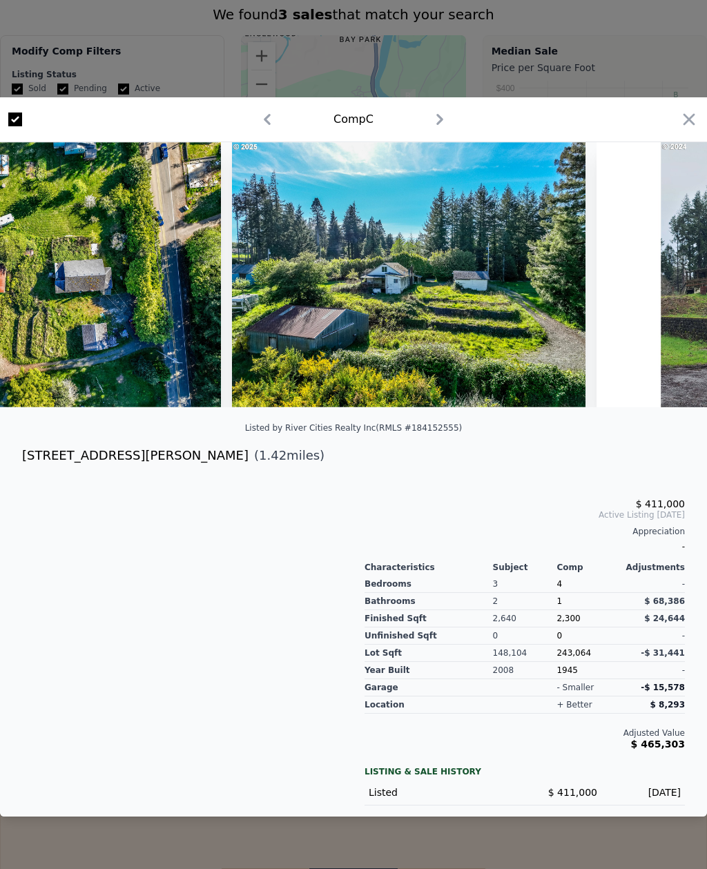
click at [37, 282] on icon at bounding box center [36, 275] width 8 height 14
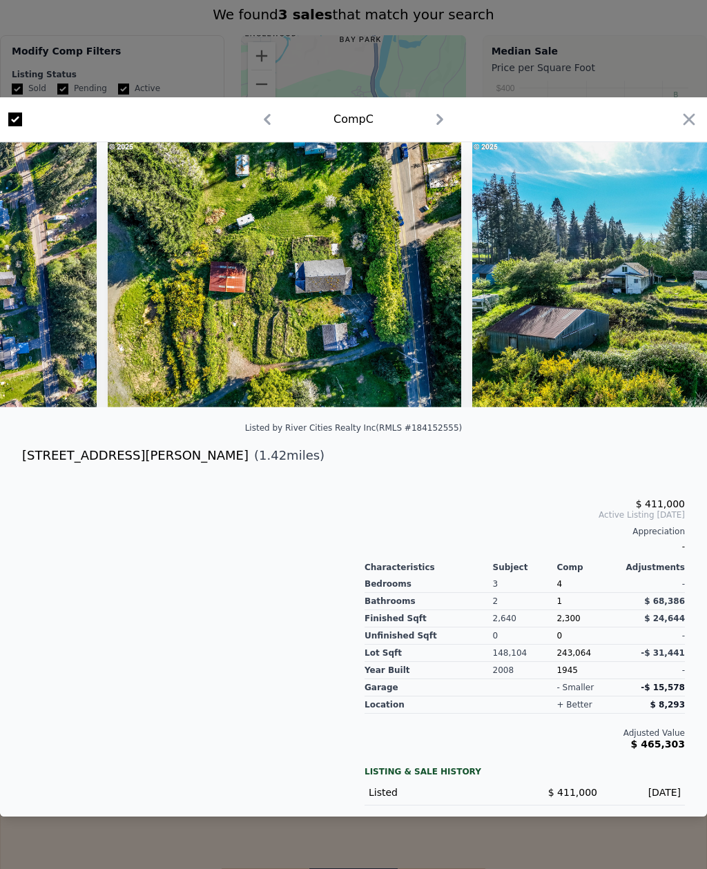
scroll to position [0, 1988]
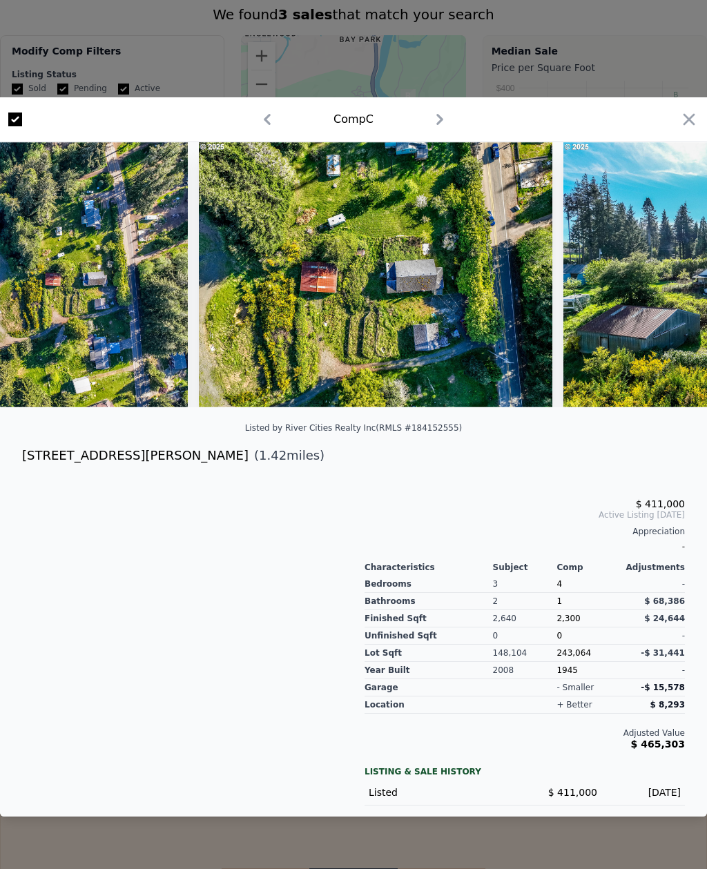
click at [39, 289] on icon at bounding box center [36, 275] width 28 height 28
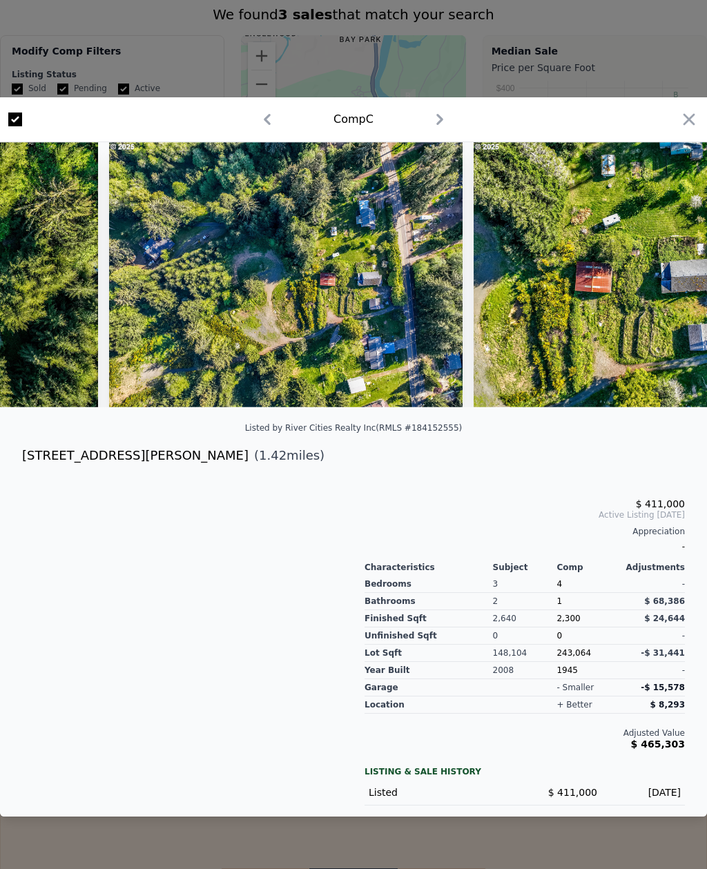
scroll to position [0, 1656]
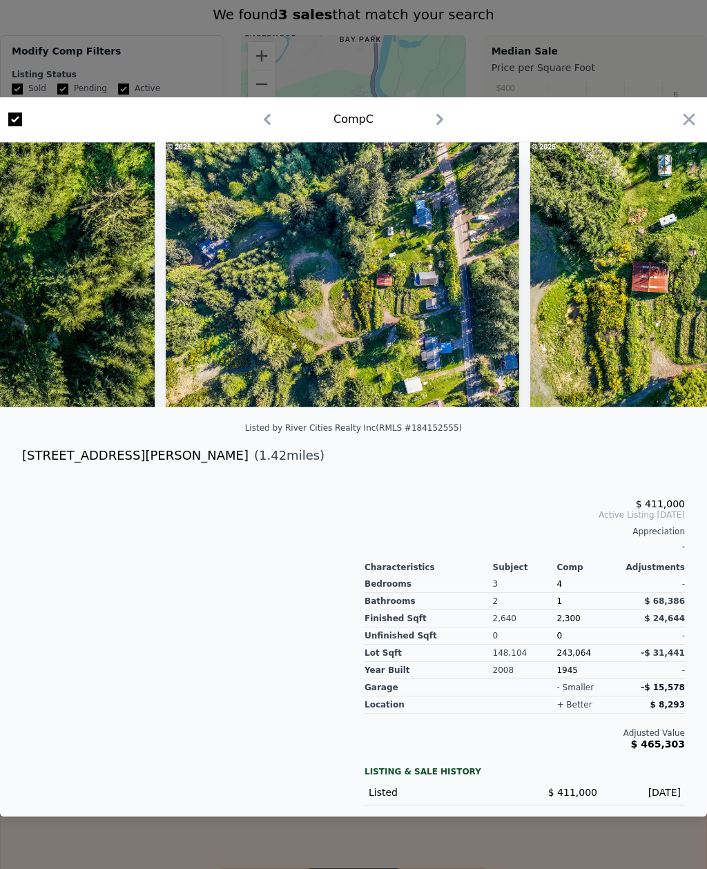
click at [40, 289] on icon at bounding box center [36, 275] width 28 height 28
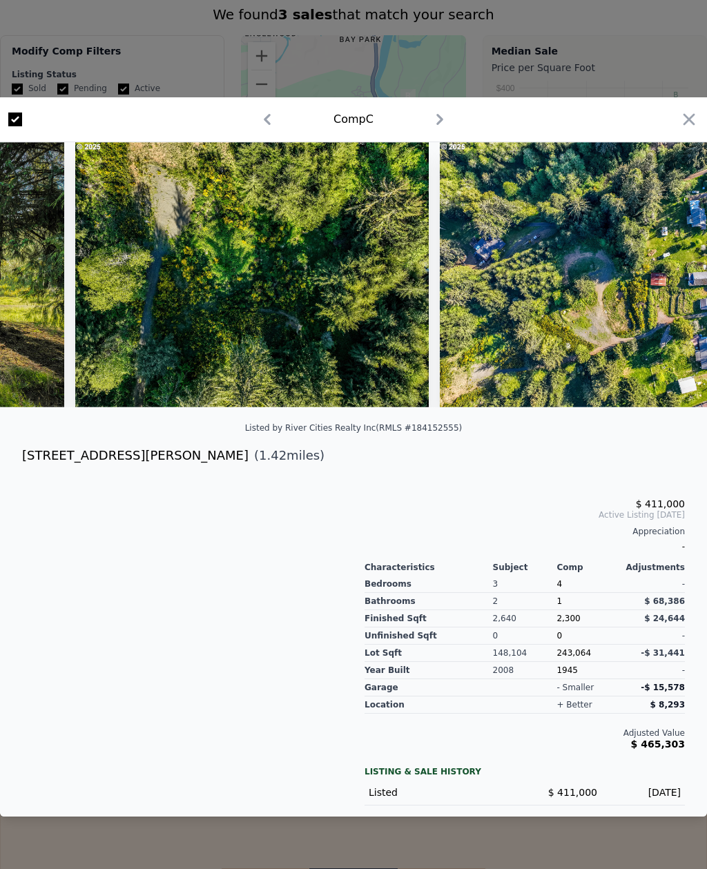
scroll to position [0, 1325]
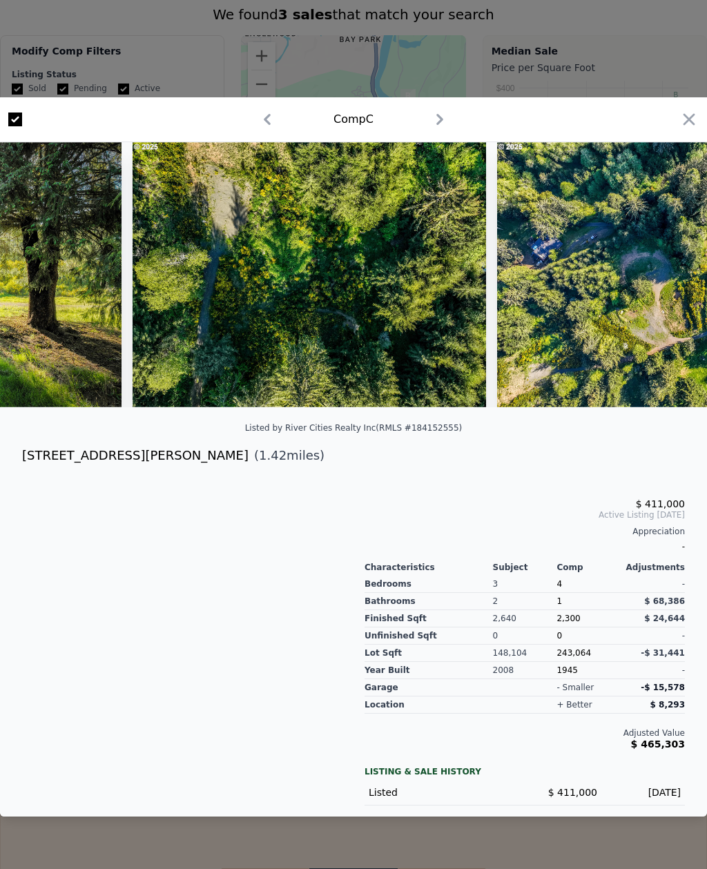
click at [43, 289] on icon at bounding box center [36, 275] width 28 height 28
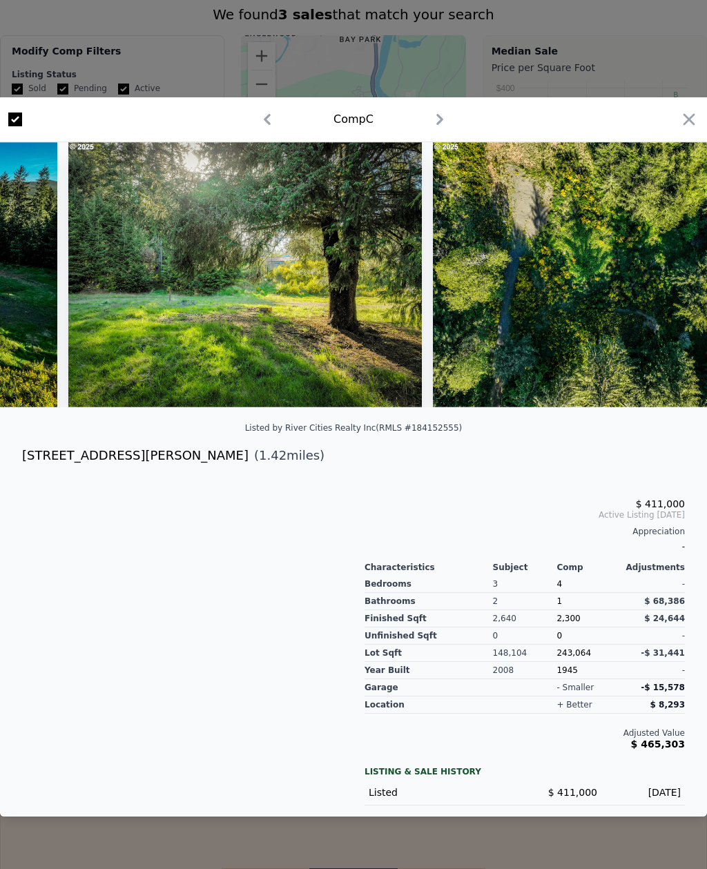
scroll to position [0, 994]
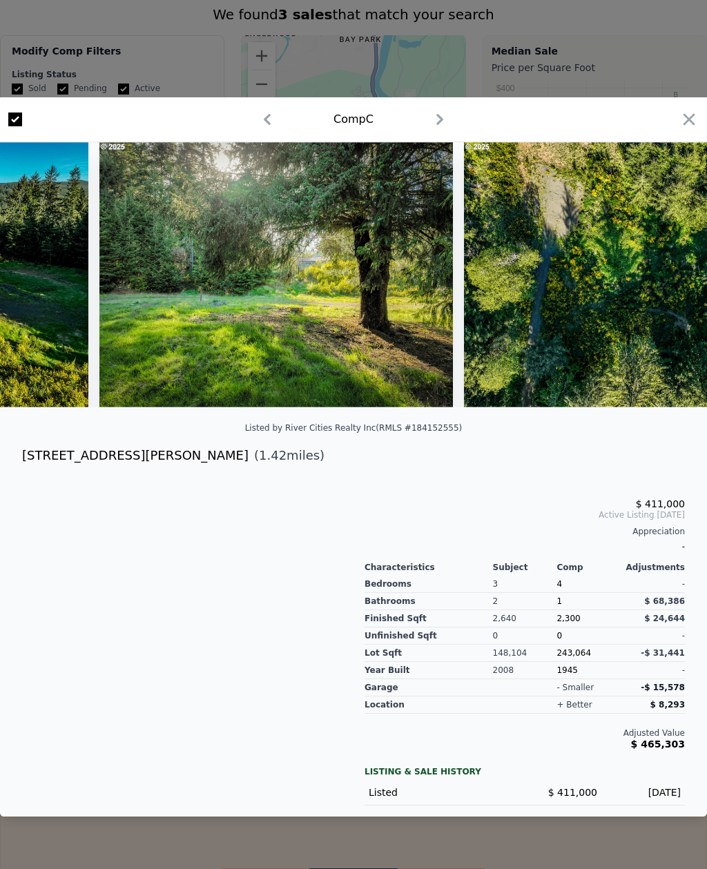
click at [43, 289] on icon at bounding box center [36, 275] width 28 height 28
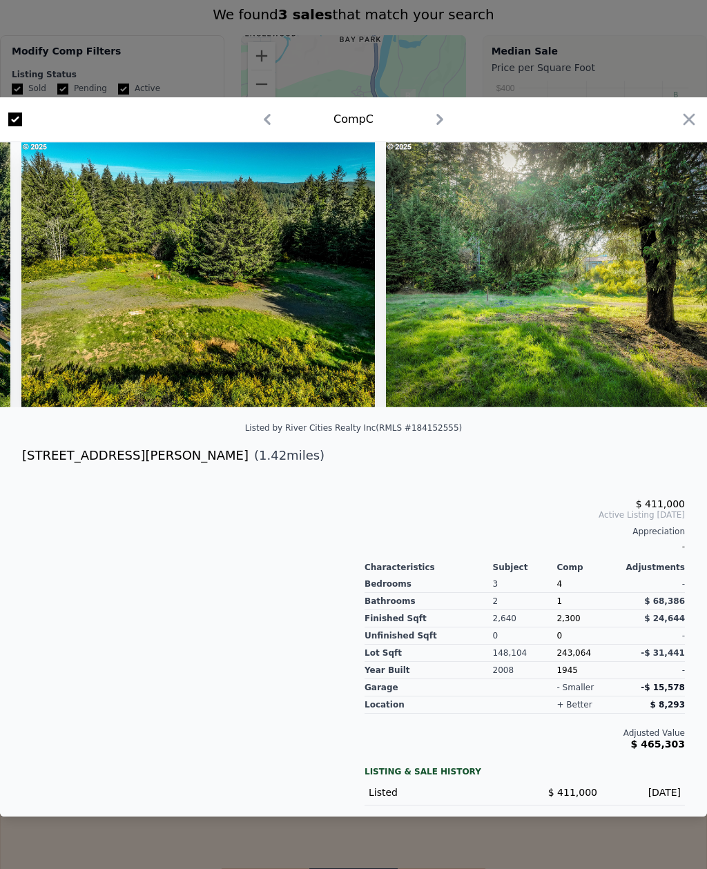
scroll to position [0, 0]
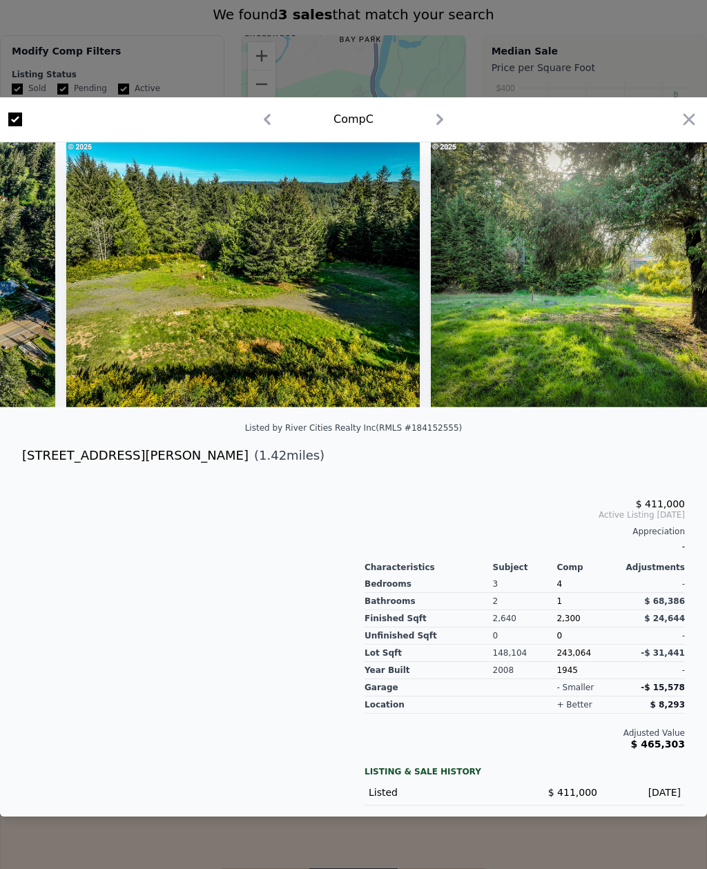
click at [39, 289] on icon at bounding box center [36, 275] width 28 height 28
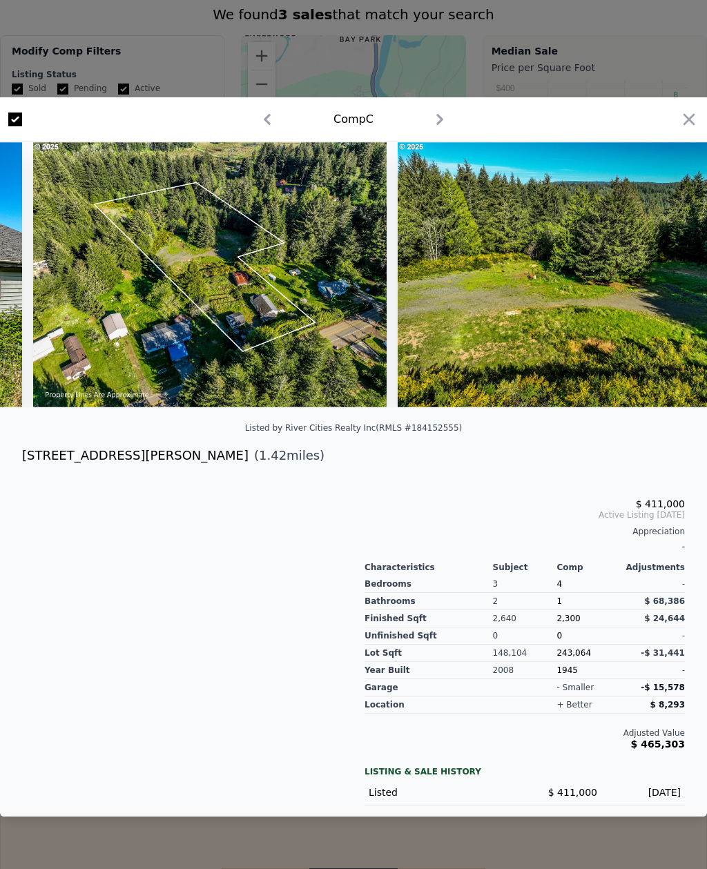
click at [37, 282] on icon at bounding box center [36, 275] width 8 height 14
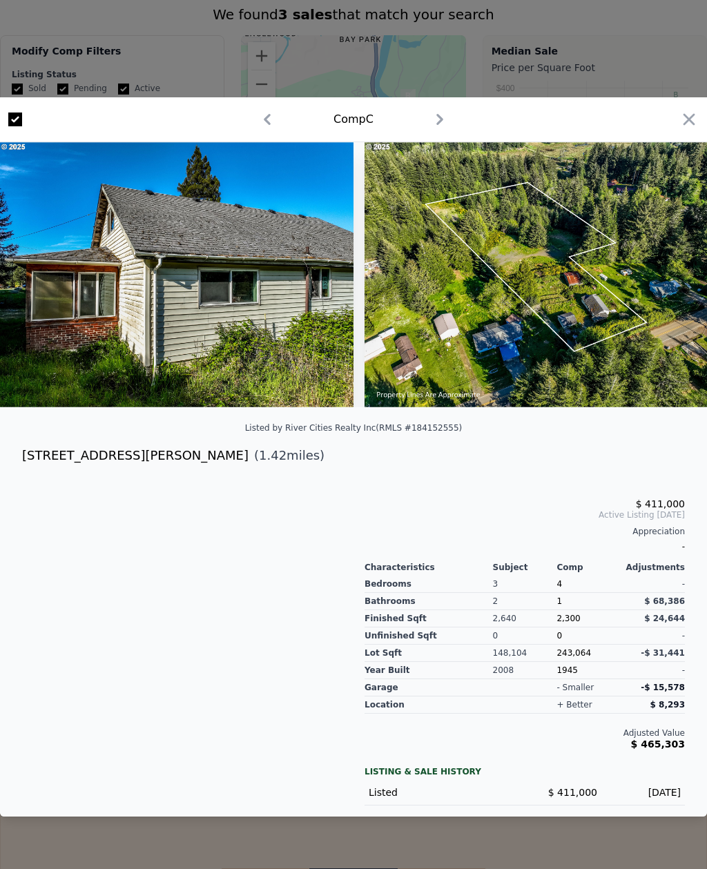
click at [689, 129] on icon "button" at bounding box center [688, 119] width 19 height 19
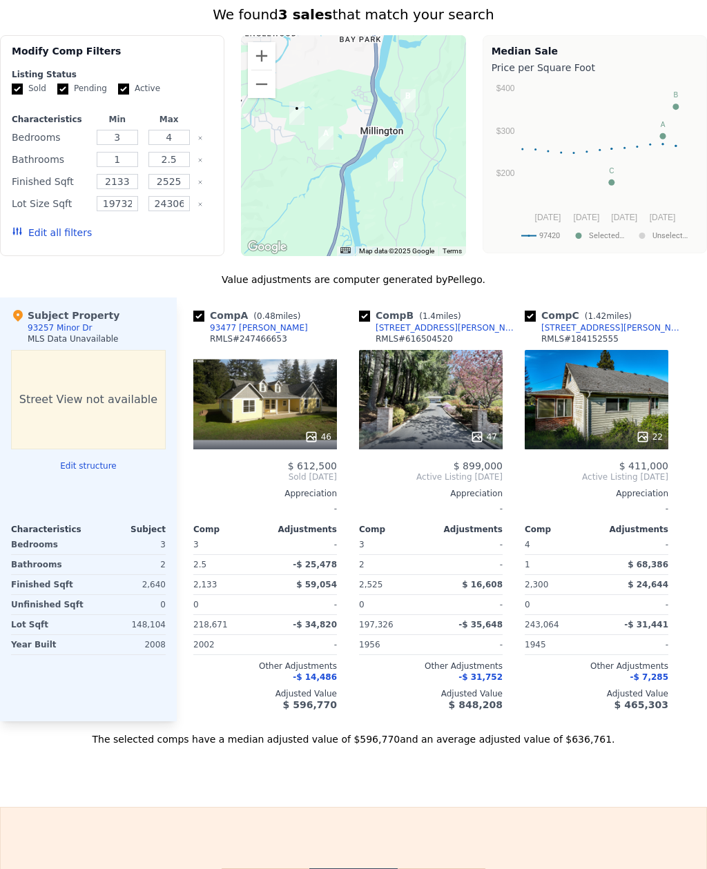
click at [219, 391] on div "46" at bounding box center [265, 399] width 144 height 99
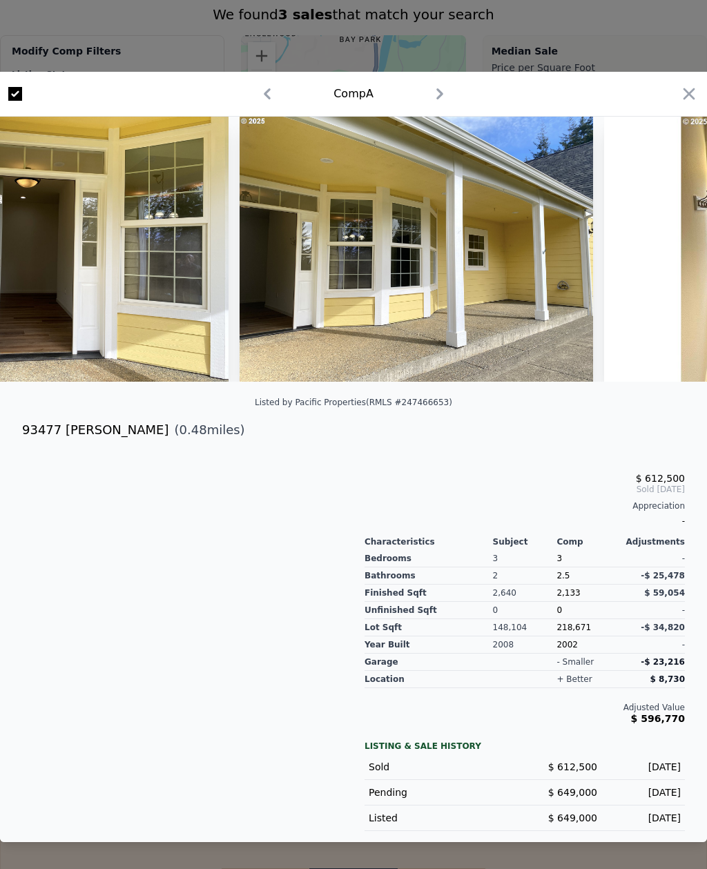
scroll to position [99, 0]
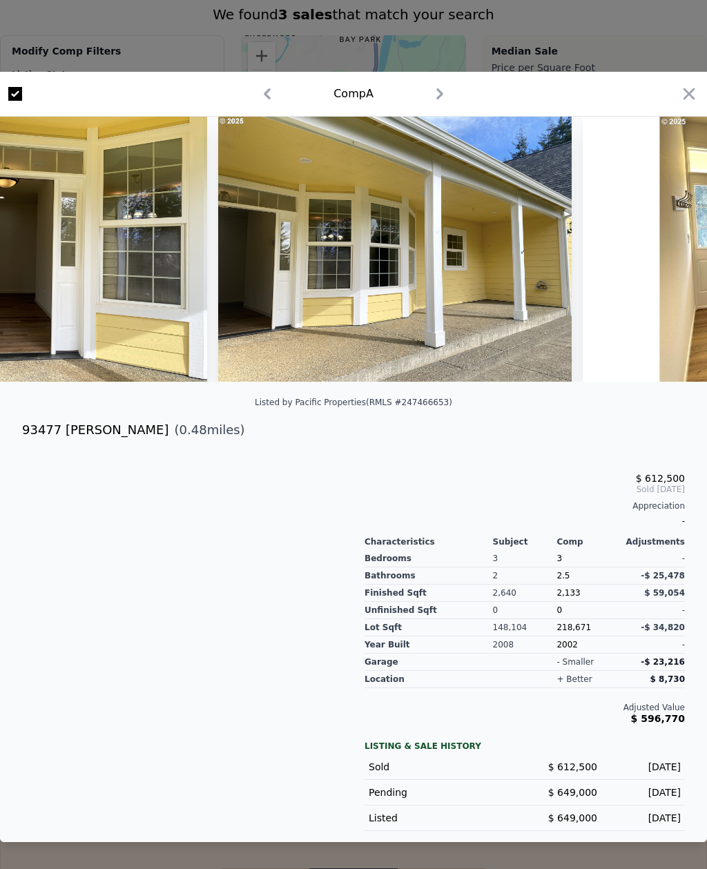
click at [697, 84] on icon "button" at bounding box center [688, 93] width 19 height 19
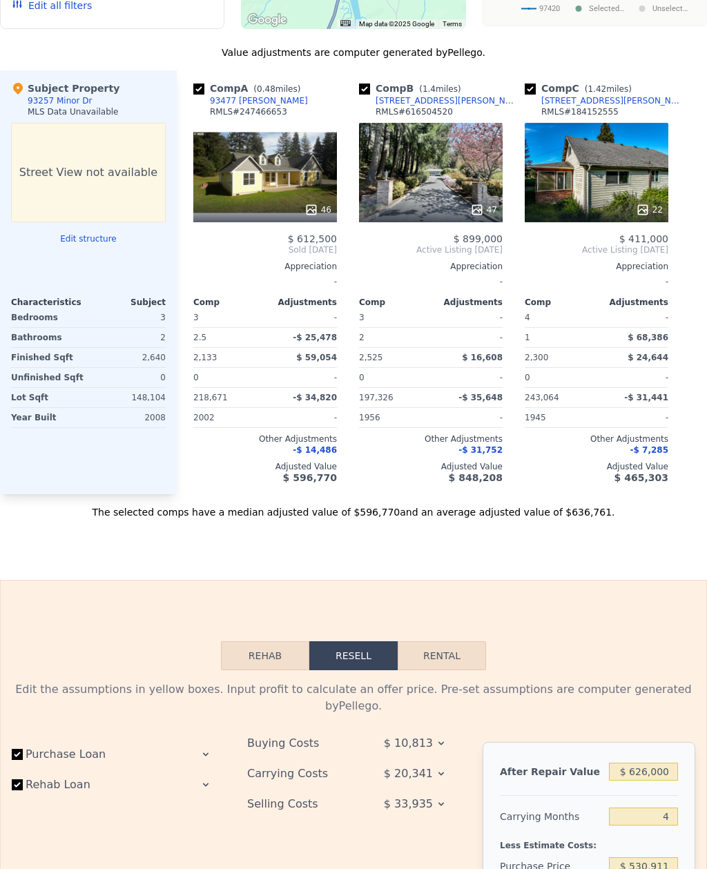
scroll to position [1299, 0]
click at [221, 178] on div "46" at bounding box center [265, 171] width 144 height 99
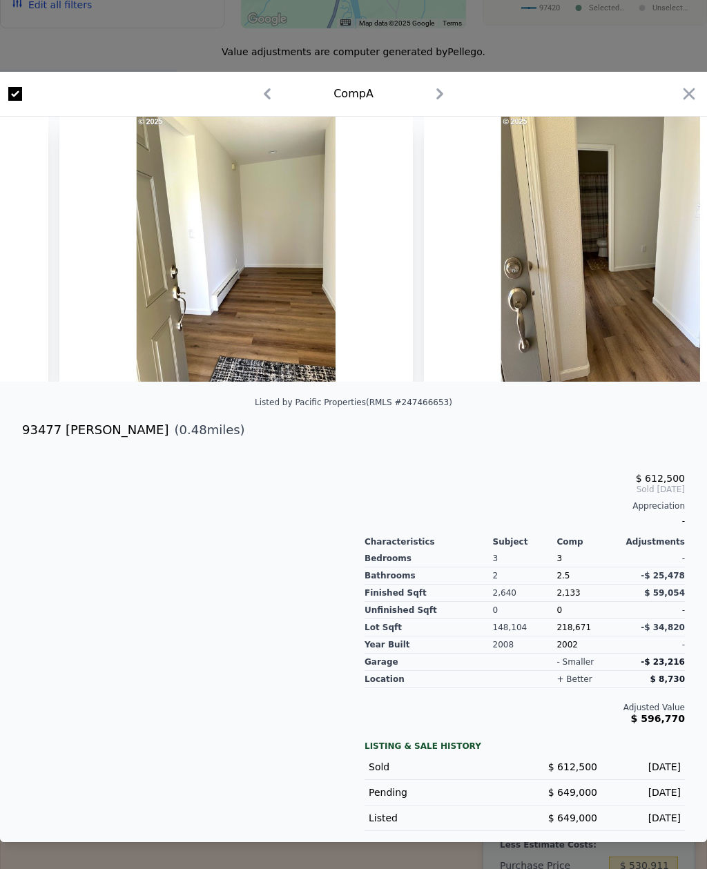
scroll to position [0, 3949]
click at [692, 104] on icon "button" at bounding box center [688, 93] width 19 height 19
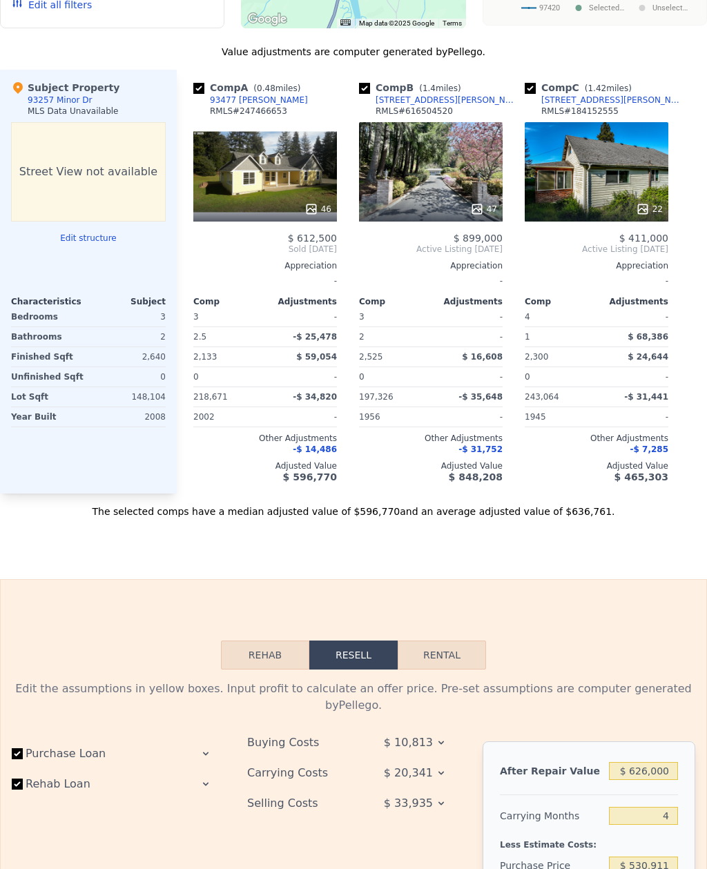
click at [493, 182] on div "47" at bounding box center [431, 171] width 144 height 99
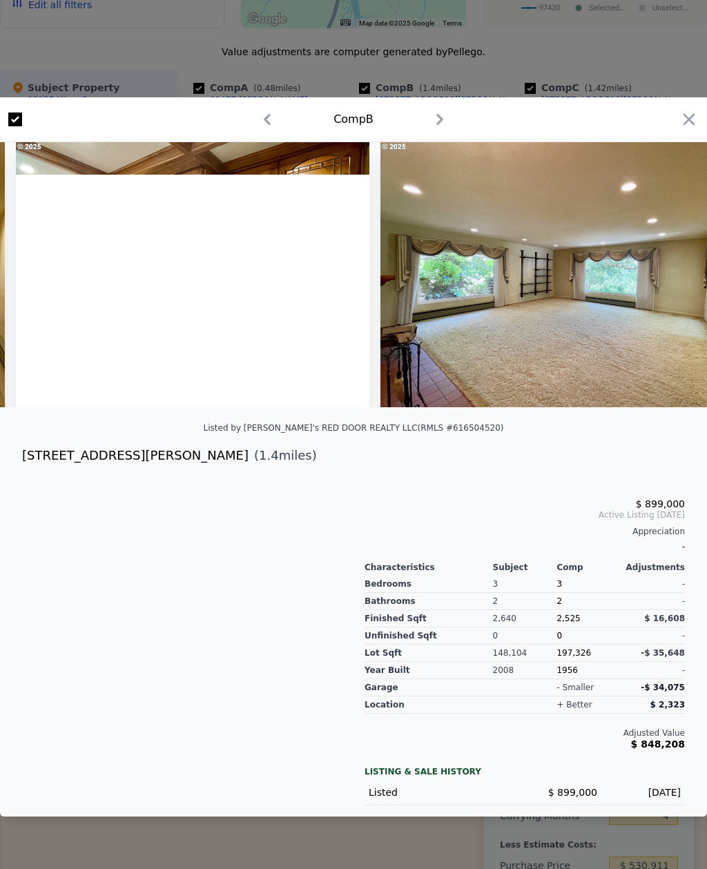
scroll to position [0, 5090]
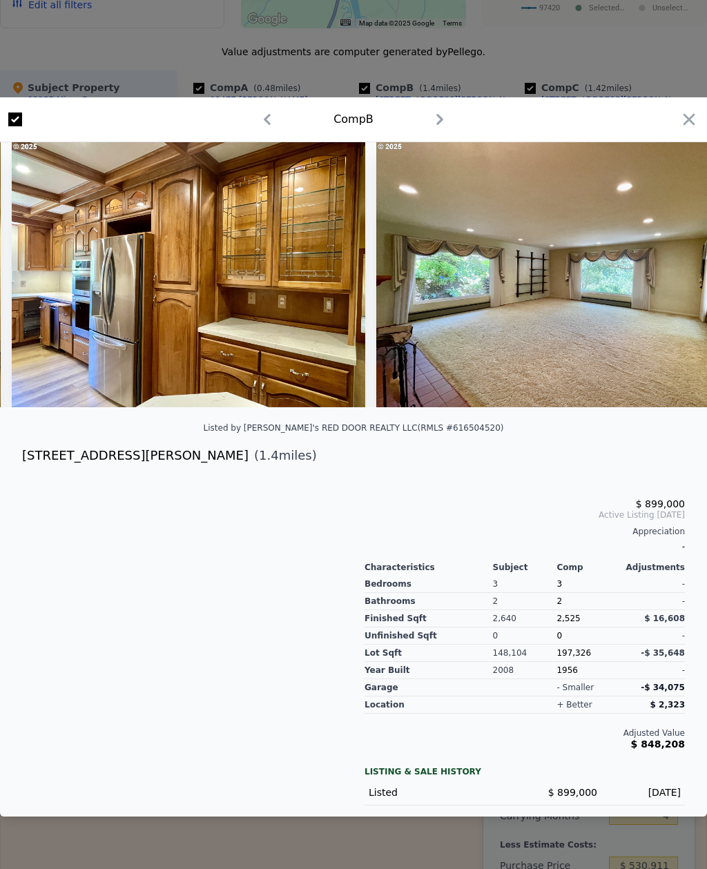
click at [687, 129] on icon "button" at bounding box center [688, 119] width 19 height 19
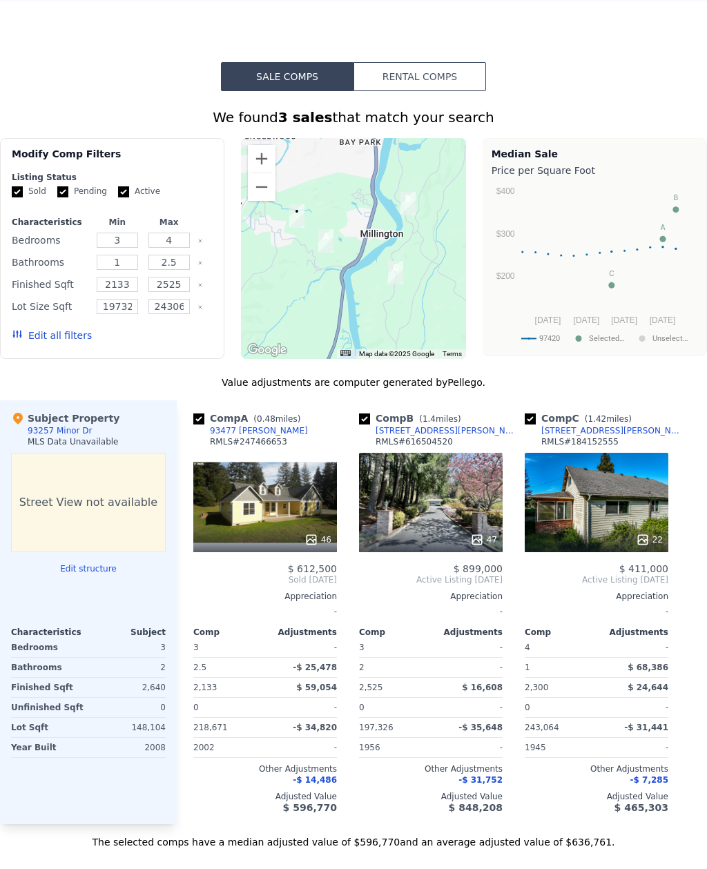
scroll to position [969, 0]
click at [416, 507] on div "47" at bounding box center [431, 501] width 144 height 99
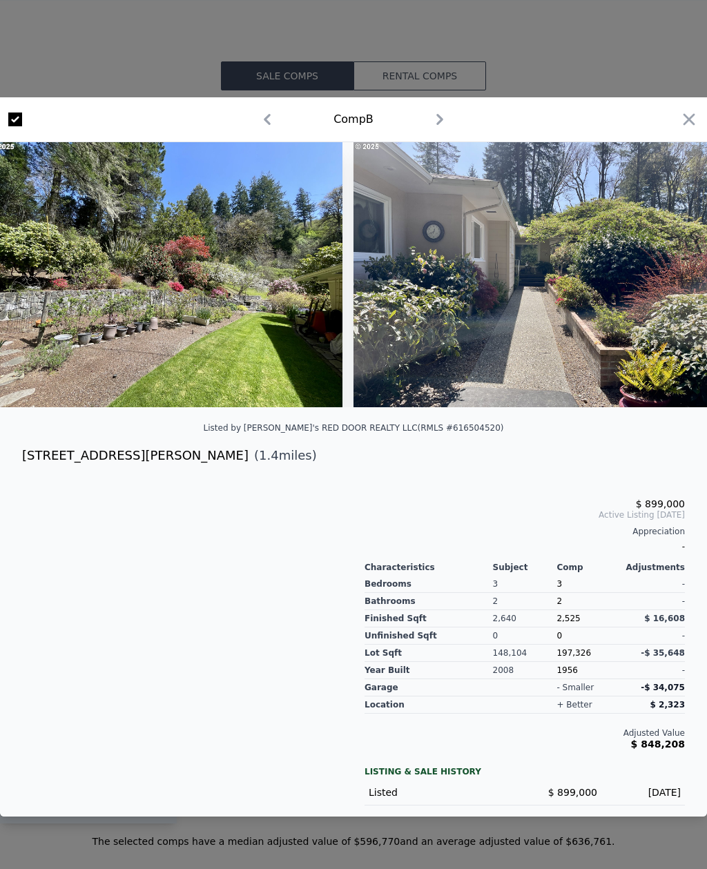
scroll to position [0, 16410]
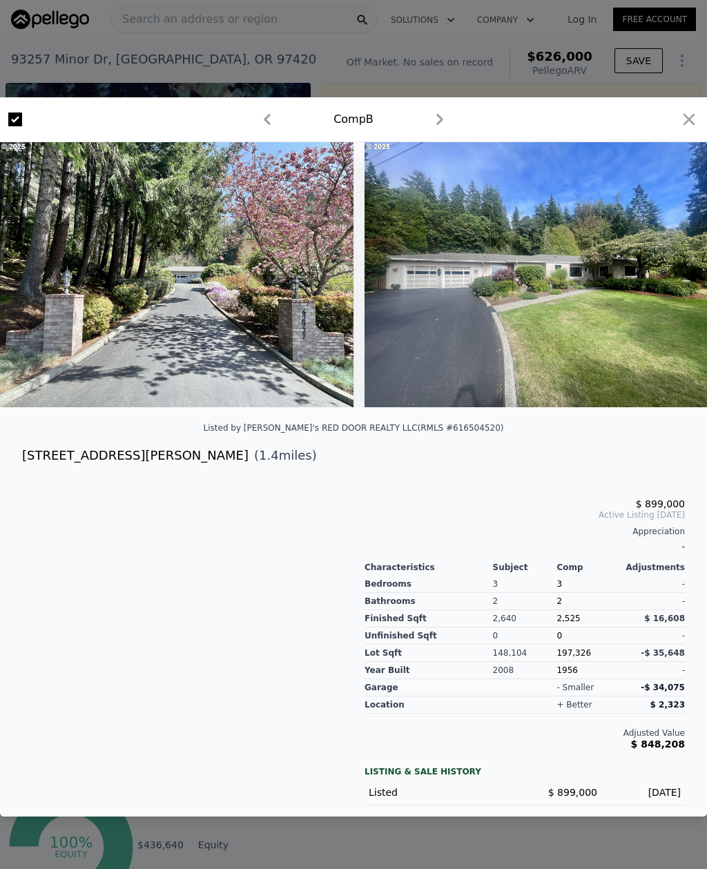
click at [683, 129] on icon "button" at bounding box center [688, 119] width 19 height 19
